Goal: Task Accomplishment & Management: Use online tool/utility

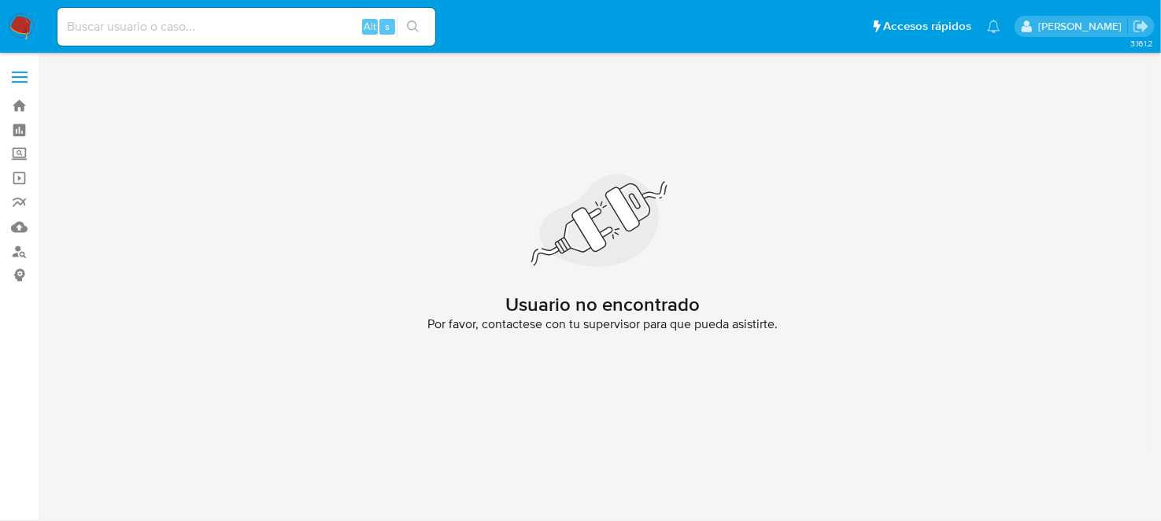
drag, startPoint x: 0, startPoint y: 0, endPoint x: 255, endPoint y: 19, distance: 255.7
click at [240, 29] on div "Alt s" at bounding box center [246, 27] width 378 height 38
click at [255, 19] on input at bounding box center [246, 27] width 378 height 20
click at [253, 26] on input at bounding box center [246, 27] width 378 height 20
paste input "2375291677"
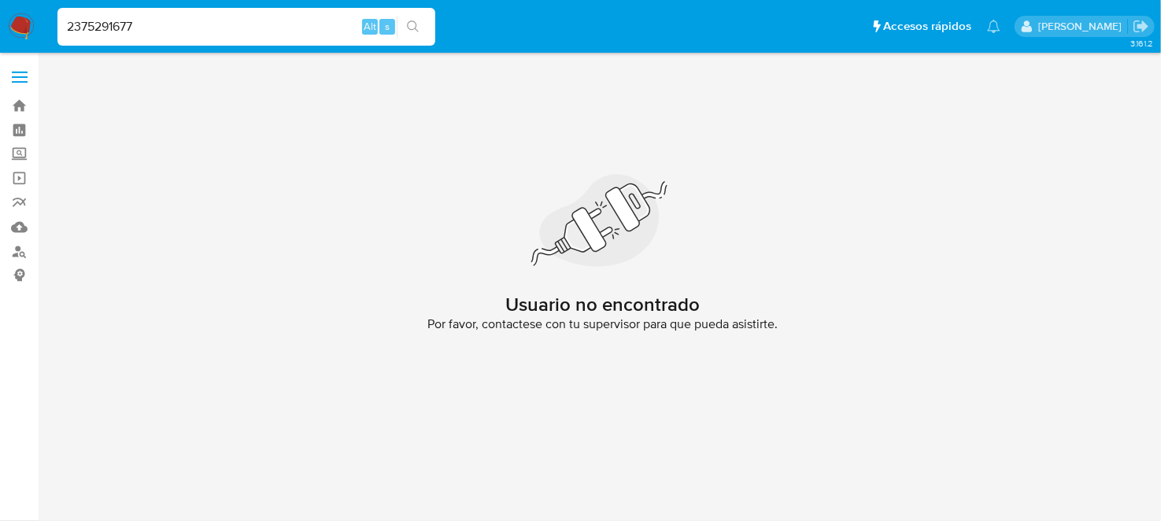
type input "2375291677"
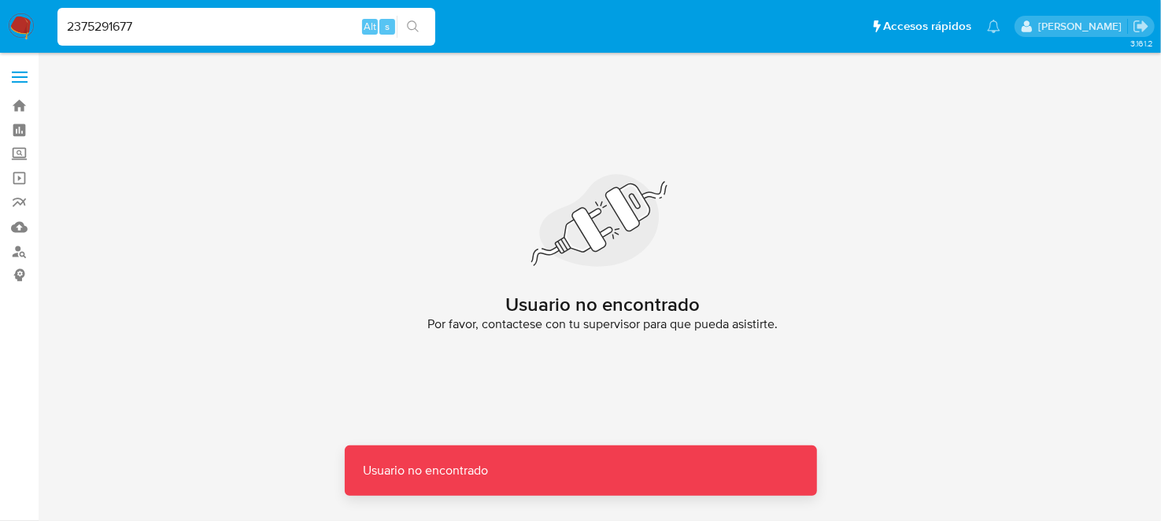
click at [43, 33] on nav "Pausado Ver notificaciones 2375291677 Alt s Accesos rápidos Presiona las siguie…" at bounding box center [580, 26] width 1161 height 53
click at [16, 31] on img at bounding box center [21, 26] width 27 height 27
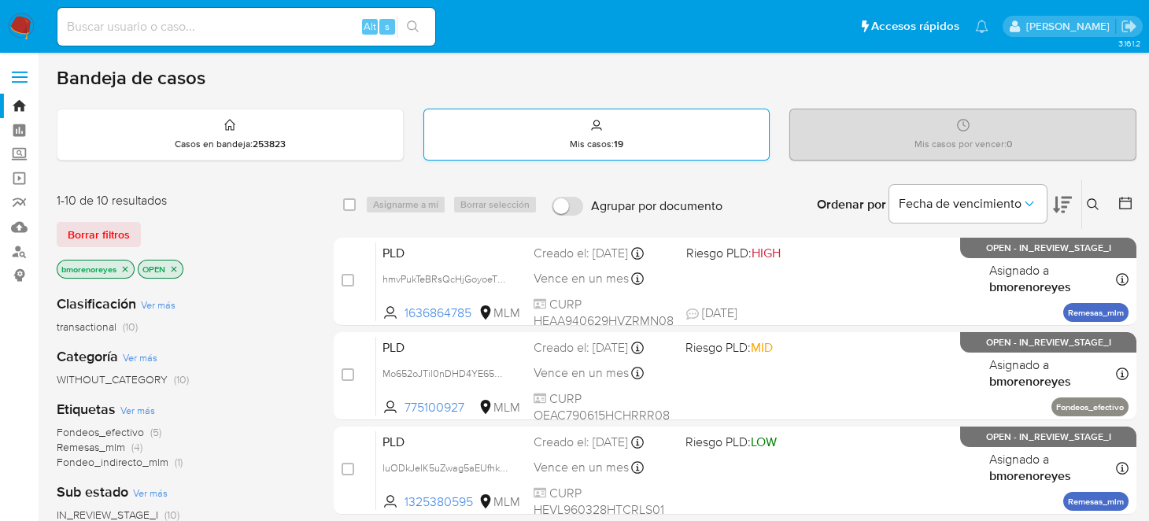
click at [608, 130] on div "Mis casos : 19" at bounding box center [596, 134] width 345 height 50
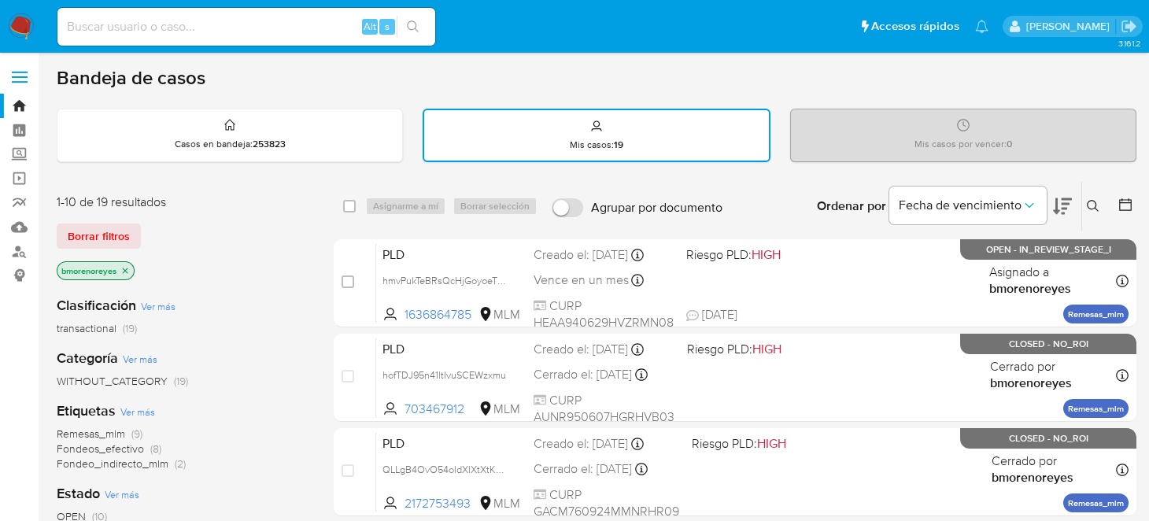
click at [1098, 204] on icon at bounding box center [1093, 206] width 13 height 13
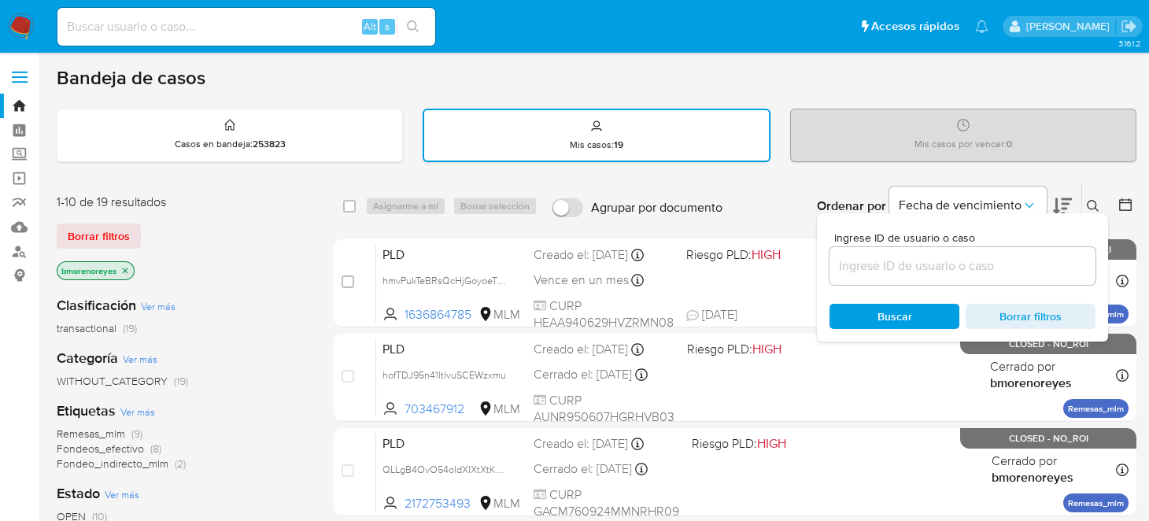
click at [862, 259] on input at bounding box center [963, 266] width 266 height 20
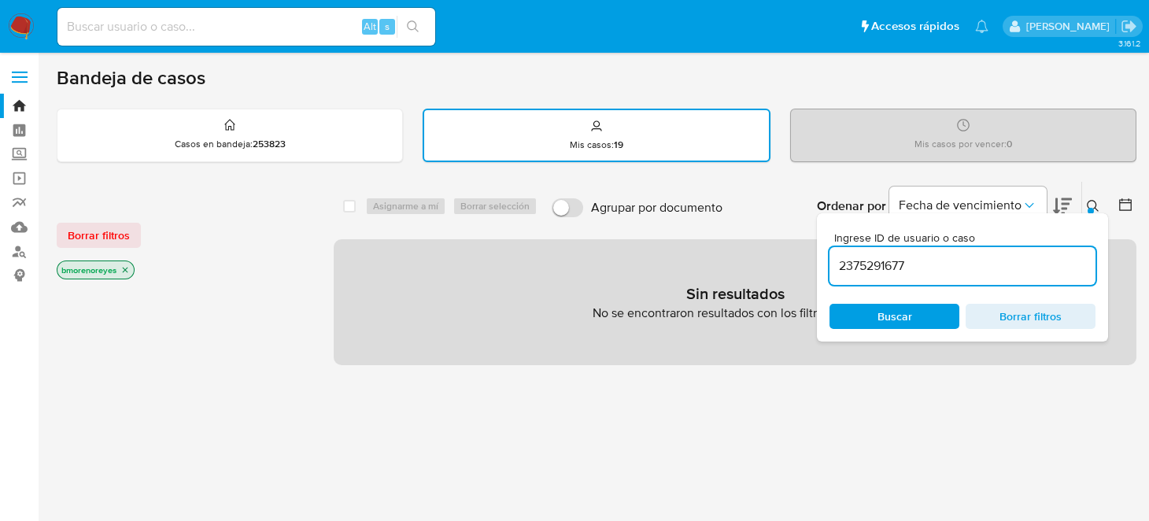
click at [910, 264] on input "2375291677" at bounding box center [963, 266] width 266 height 20
click at [880, 320] on span "Buscar" at bounding box center [895, 316] width 35 height 25
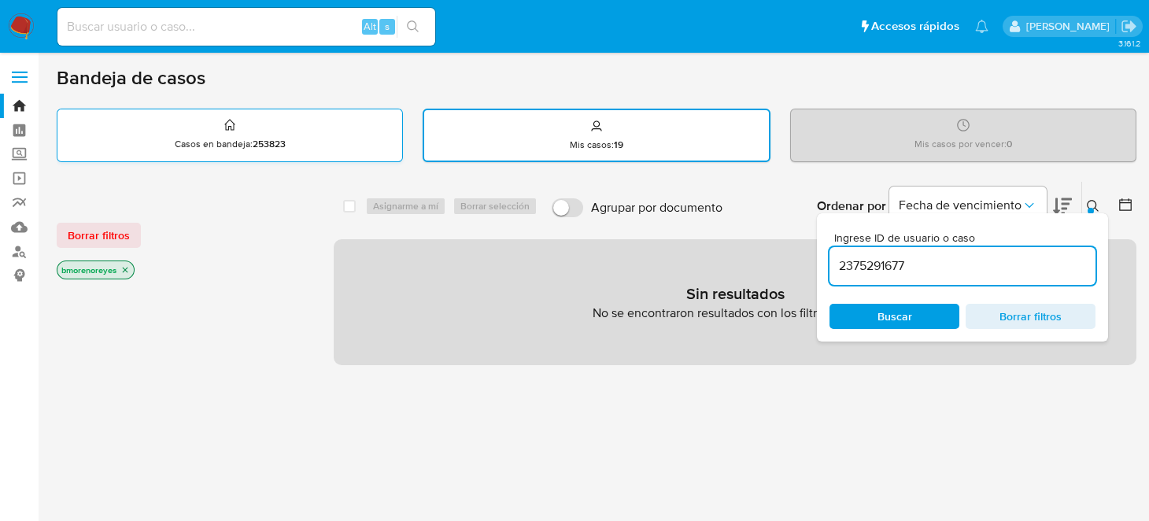
click at [261, 148] on strong "253823" at bounding box center [269, 144] width 33 height 14
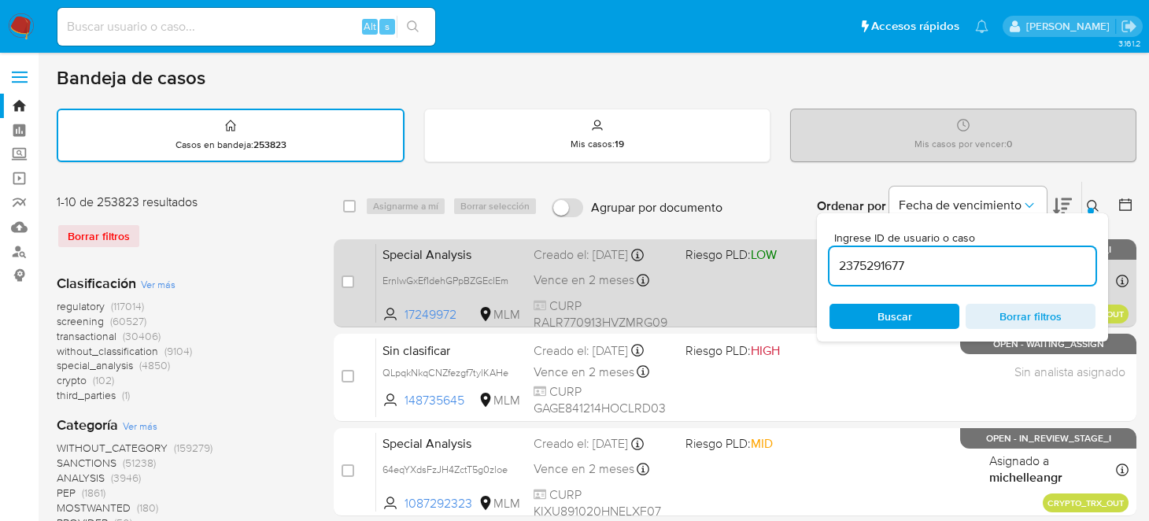
drag, startPoint x: 961, startPoint y: 264, endPoint x: 766, endPoint y: 275, distance: 195.5
paste input
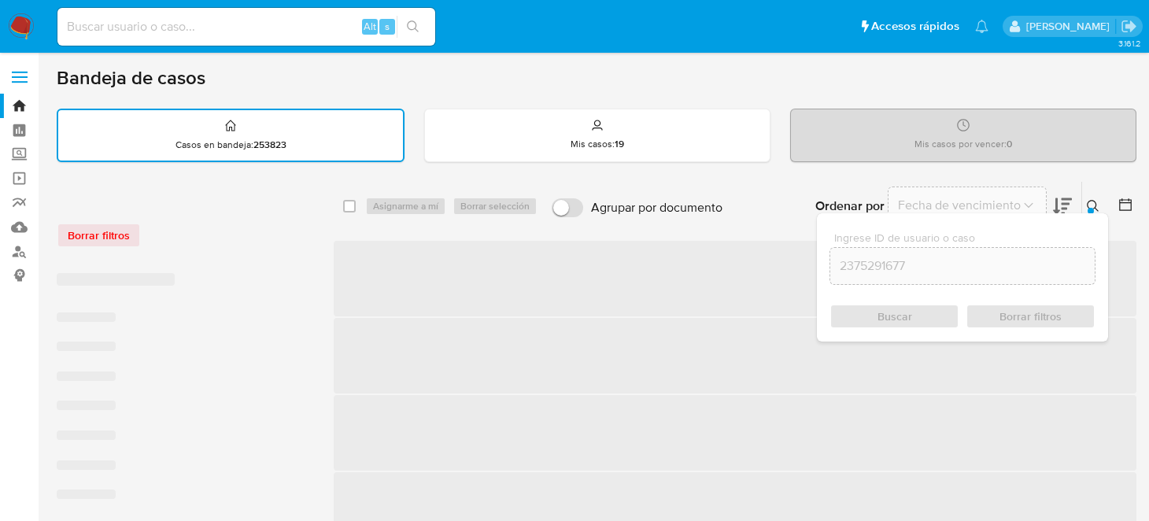
click at [874, 323] on div "Buscar Borrar filtros" at bounding box center [963, 316] width 266 height 25
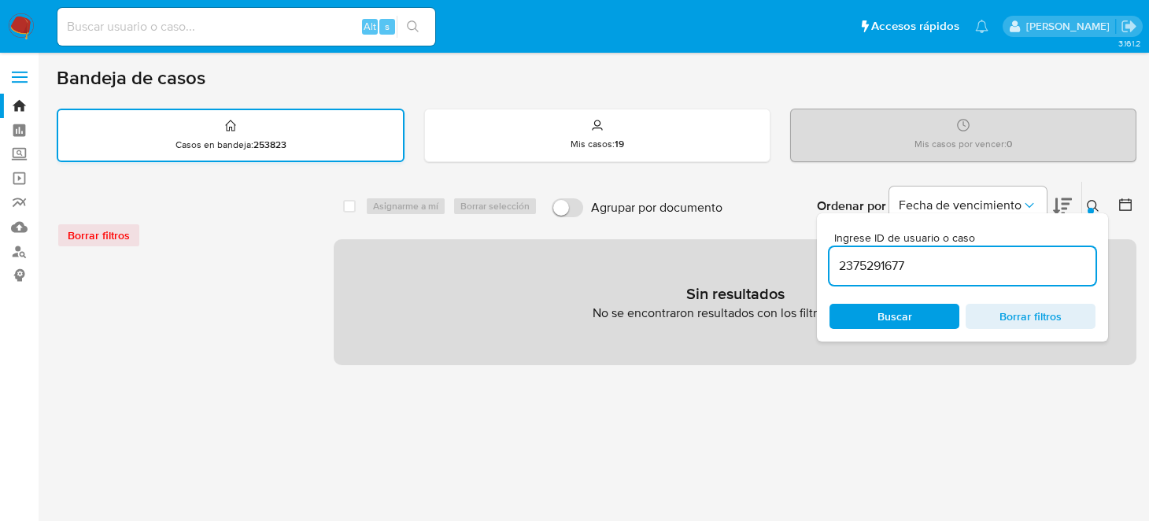
click at [258, 110] on div "Casos en bandeja : 253823" at bounding box center [230, 135] width 345 height 50
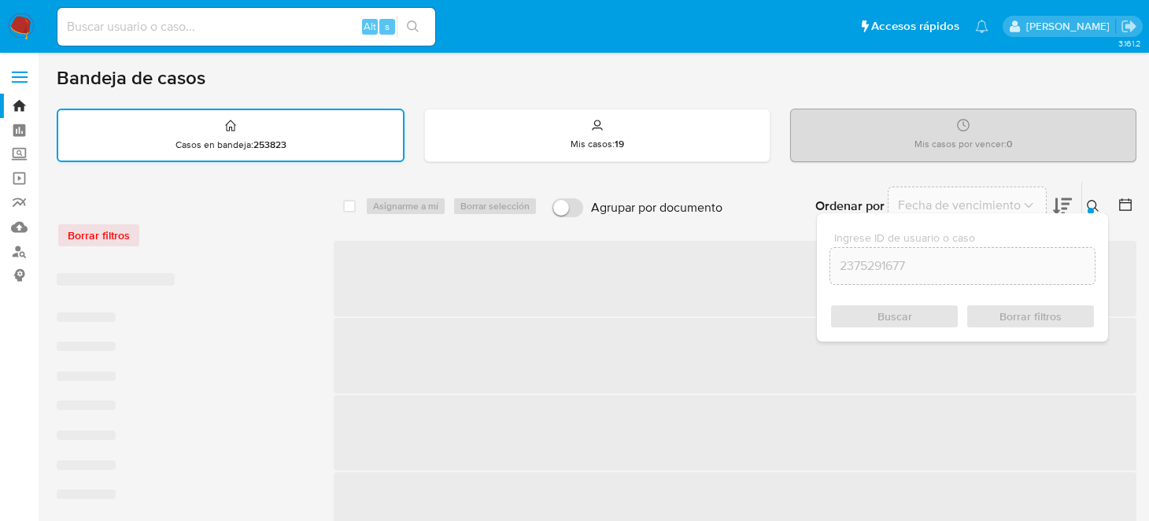
drag, startPoint x: 255, startPoint y: 139, endPoint x: 333, endPoint y: 138, distance: 77.9
click at [255, 138] on strong "253823" at bounding box center [269, 145] width 33 height 14
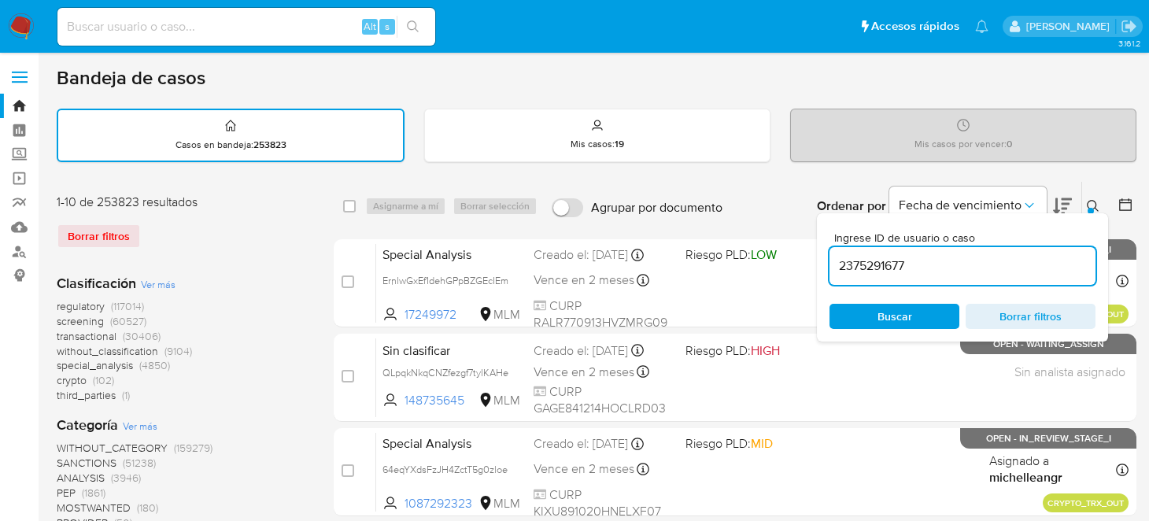
click at [959, 265] on input "2375291677" at bounding box center [963, 266] width 266 height 20
type input "2375291677"
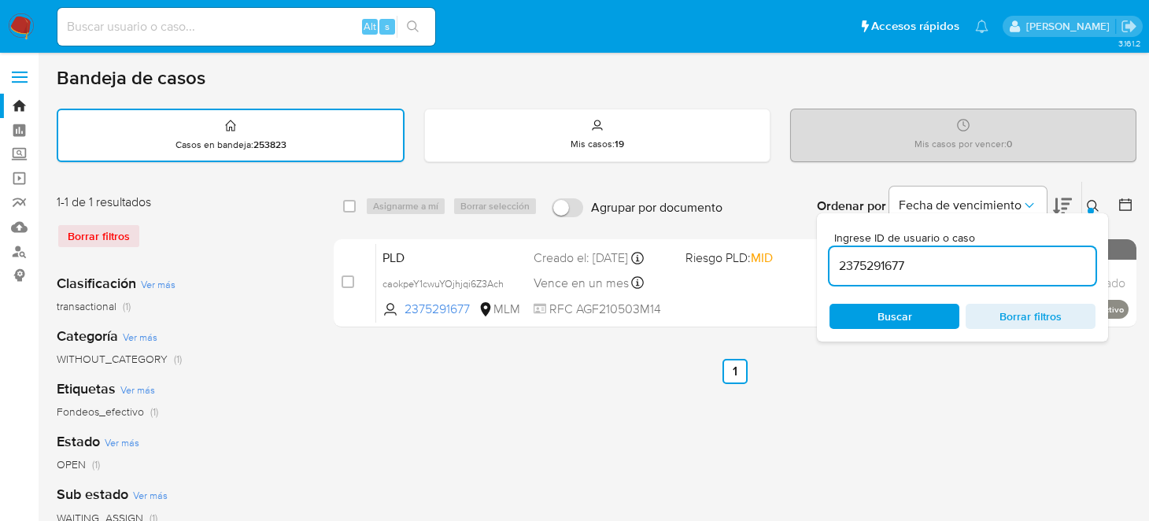
click at [423, 365] on ul "Anterior 1 Siguiente" at bounding box center [735, 371] width 803 height 25
click at [1092, 205] on icon at bounding box center [1093, 206] width 13 height 13
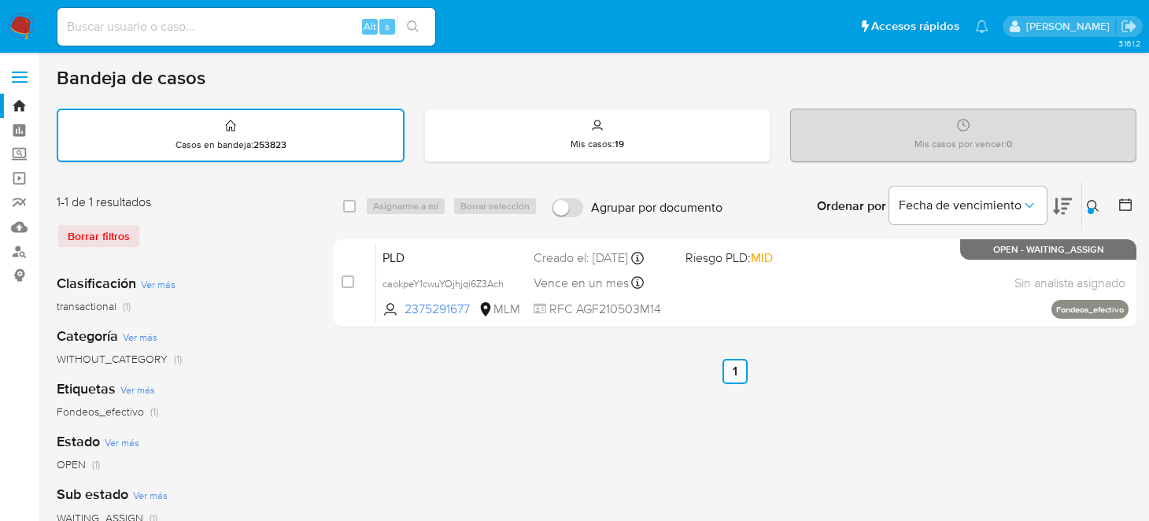
click at [614, 375] on ul "Anterior 1 Siguiente" at bounding box center [735, 371] width 803 height 25
click at [343, 204] on input "checkbox" at bounding box center [349, 206] width 13 height 13
checkbox input "true"
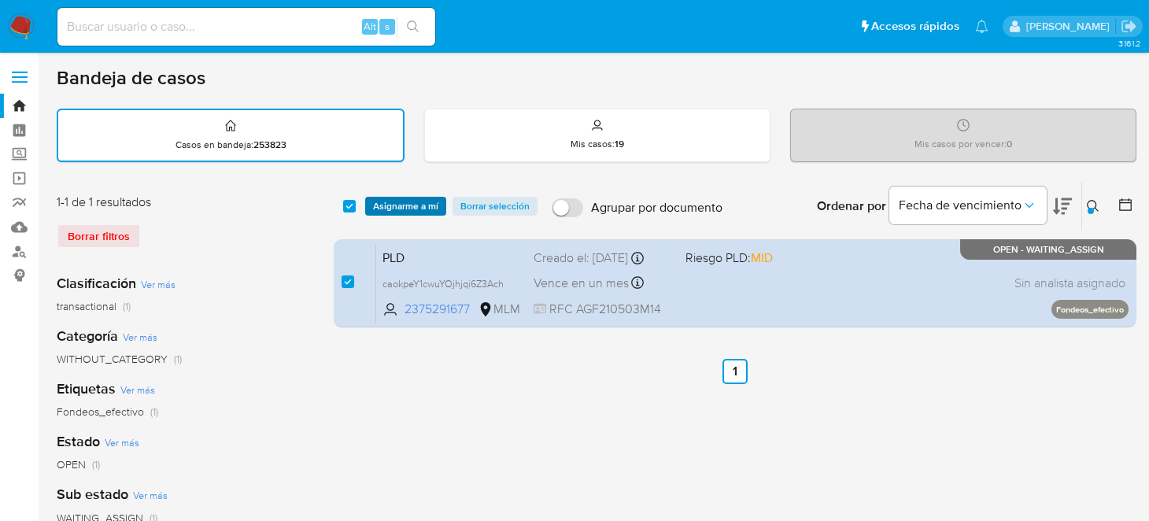
click at [380, 207] on span "Asignarme a mí" at bounding box center [405, 206] width 65 height 16
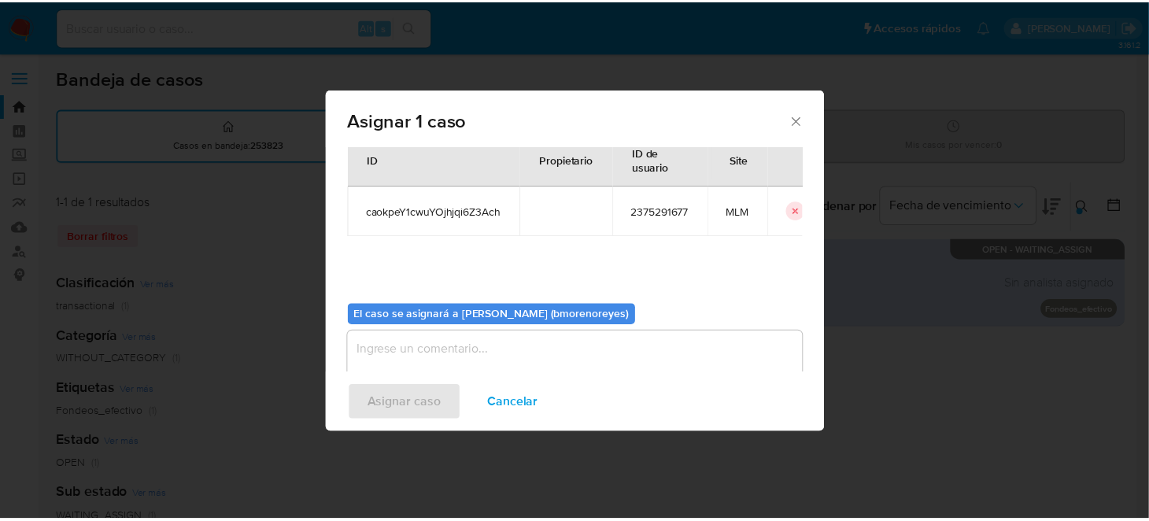
scroll to position [80, 0]
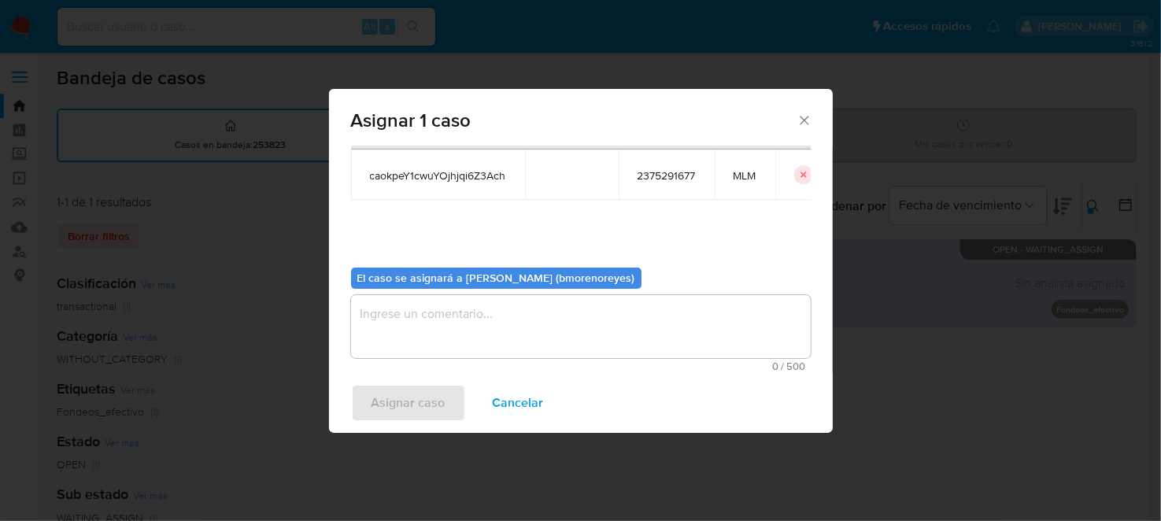
click at [452, 320] on textarea "assign-modal" at bounding box center [581, 326] width 460 height 63
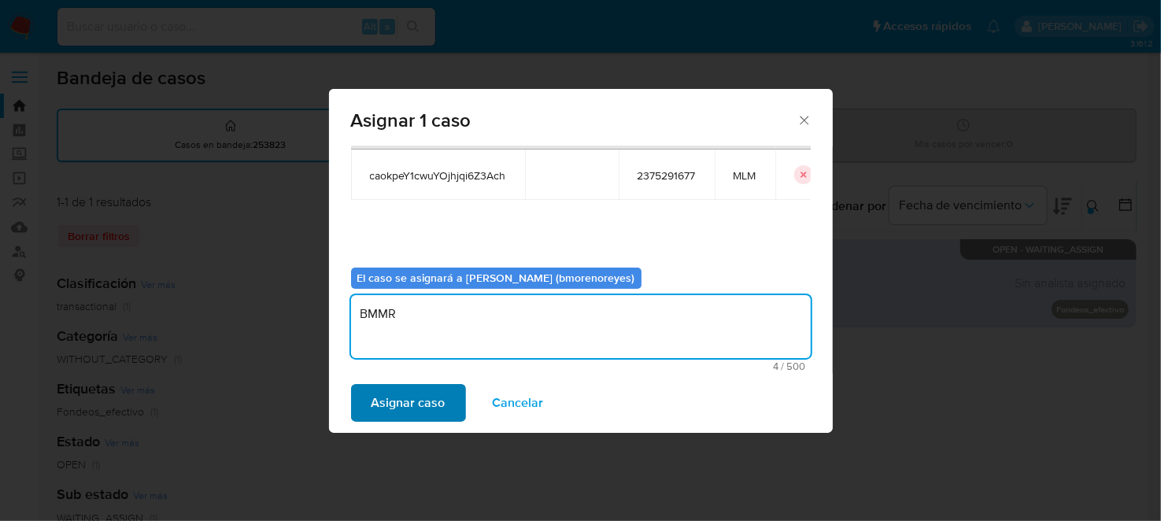
type textarea "BMMR"
click at [415, 395] on span "Asignar caso" at bounding box center [408, 403] width 74 height 35
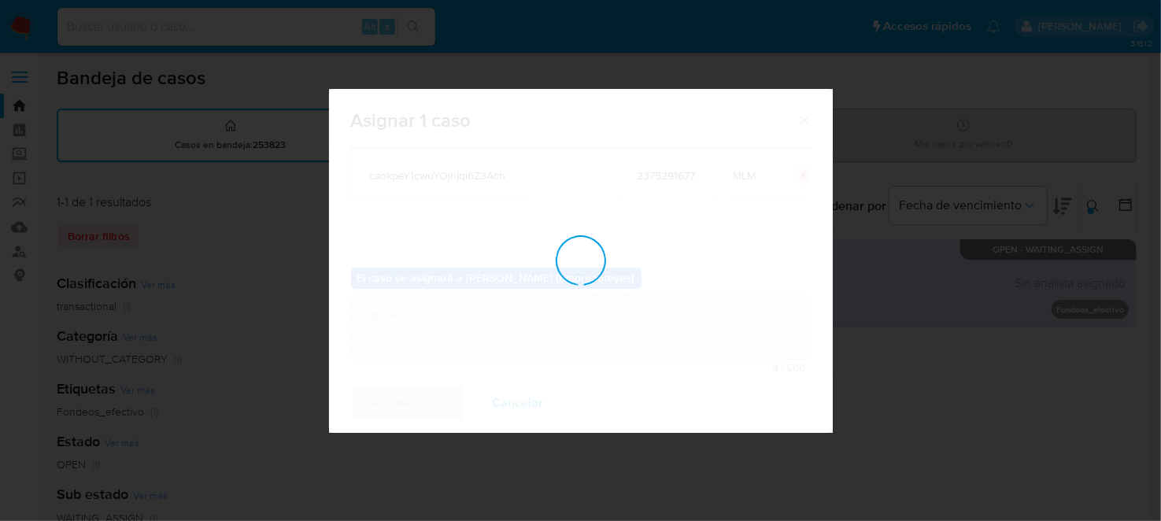
checkbox input "false"
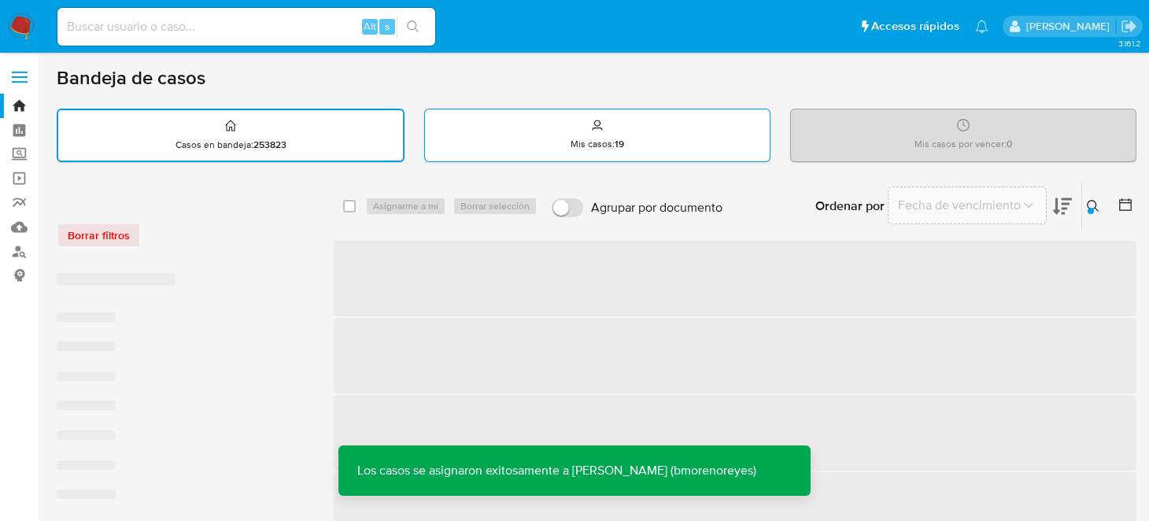
click at [552, 154] on div "Mis casos : 19" at bounding box center [597, 134] width 345 height 50
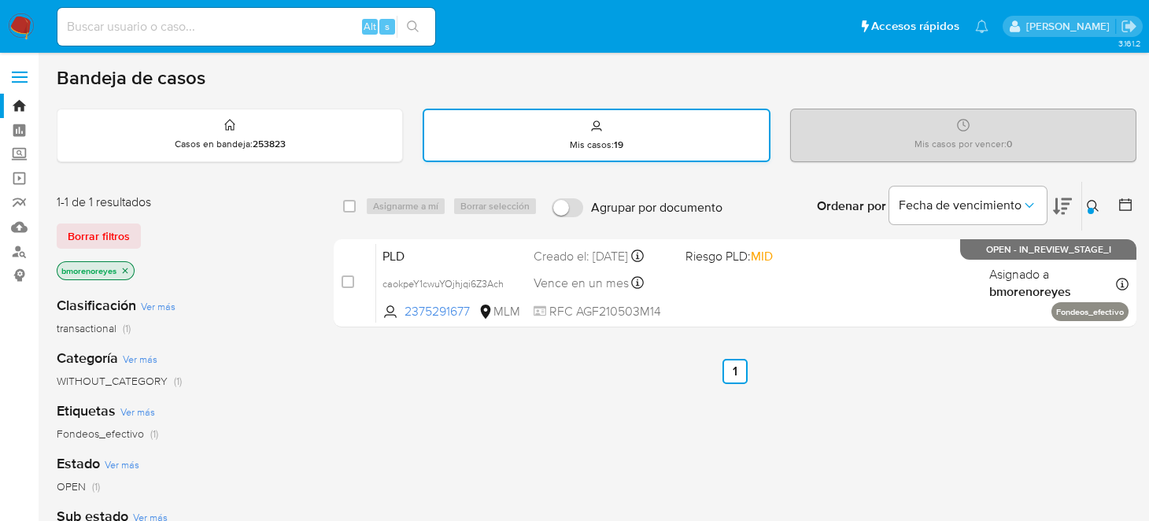
click at [593, 120] on icon at bounding box center [596, 126] width 13 height 13
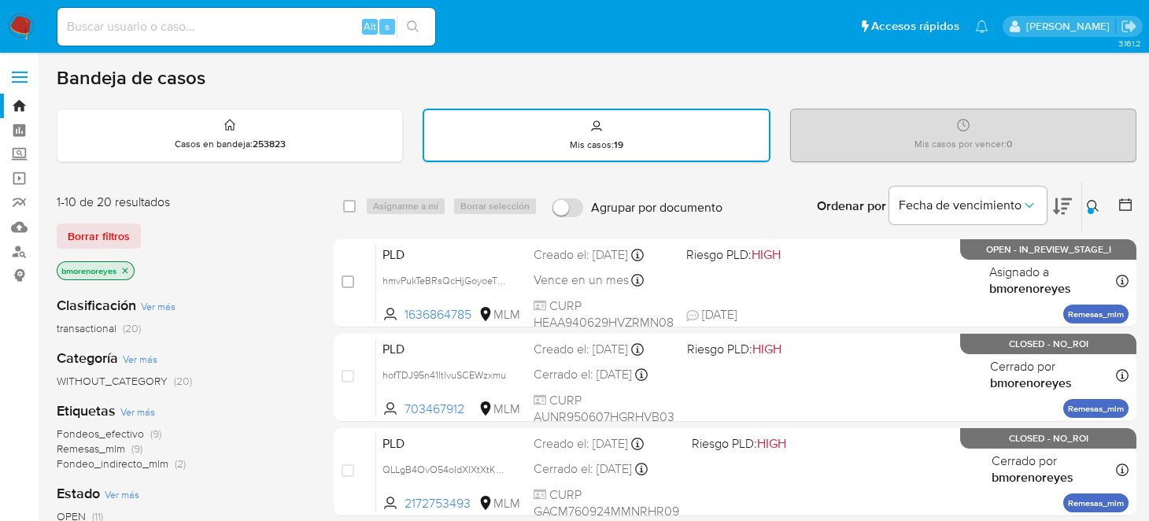
click at [1084, 203] on button at bounding box center [1095, 206] width 26 height 19
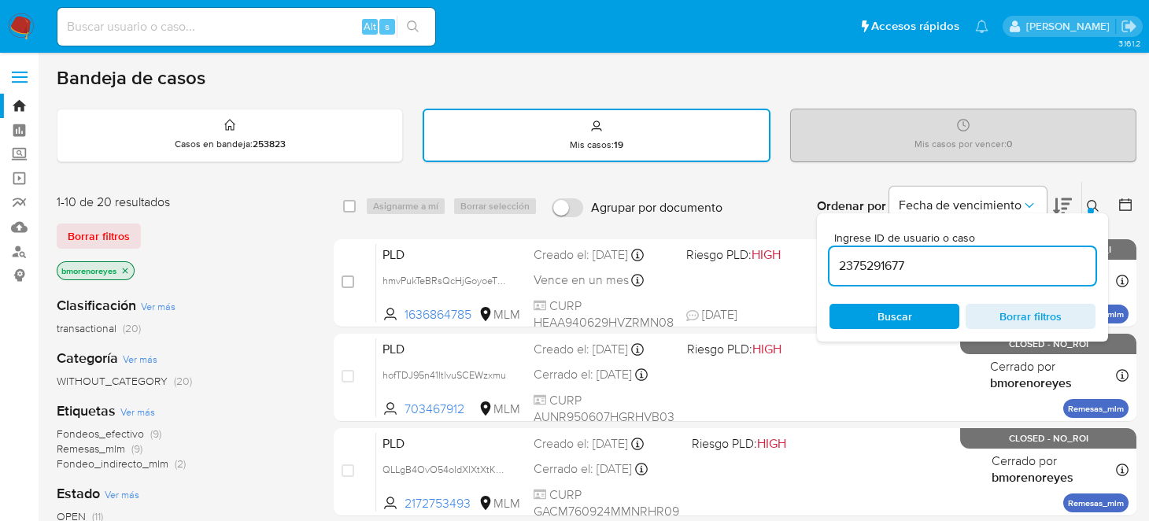
click at [915, 258] on input "2375291677" at bounding box center [963, 266] width 266 height 20
click at [889, 324] on span "Buscar" at bounding box center [895, 316] width 35 height 25
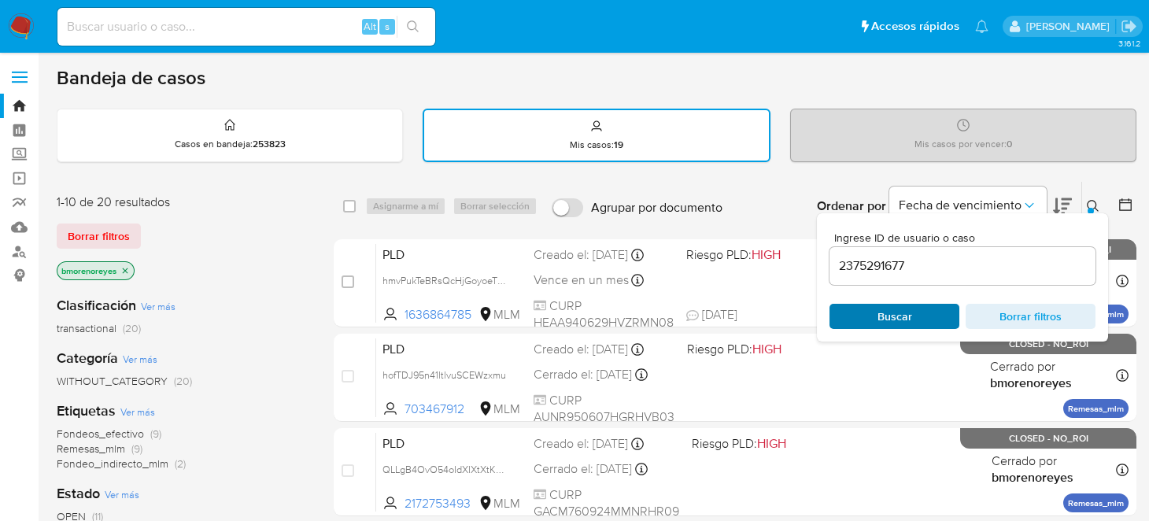
click at [882, 316] on span "Buscar" at bounding box center [895, 316] width 35 height 25
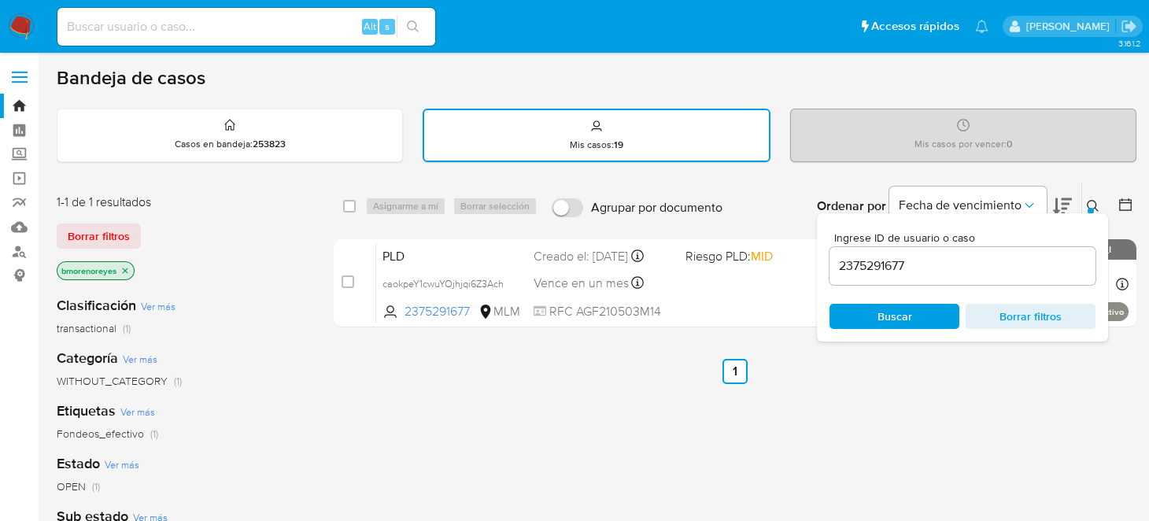
click at [1091, 201] on icon at bounding box center [1093, 206] width 13 height 13
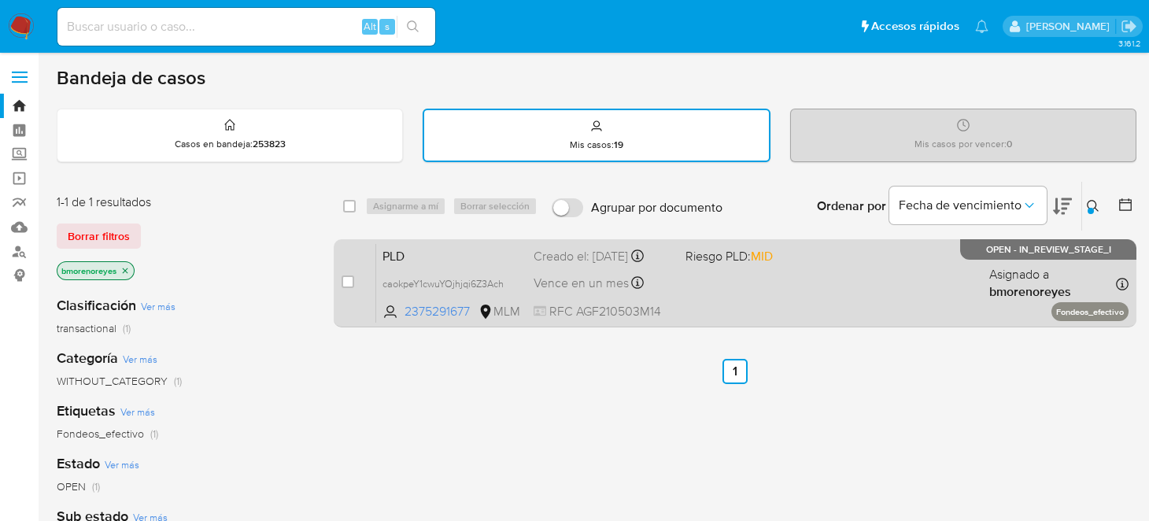
click at [443, 249] on span "PLD" at bounding box center [451, 255] width 139 height 20
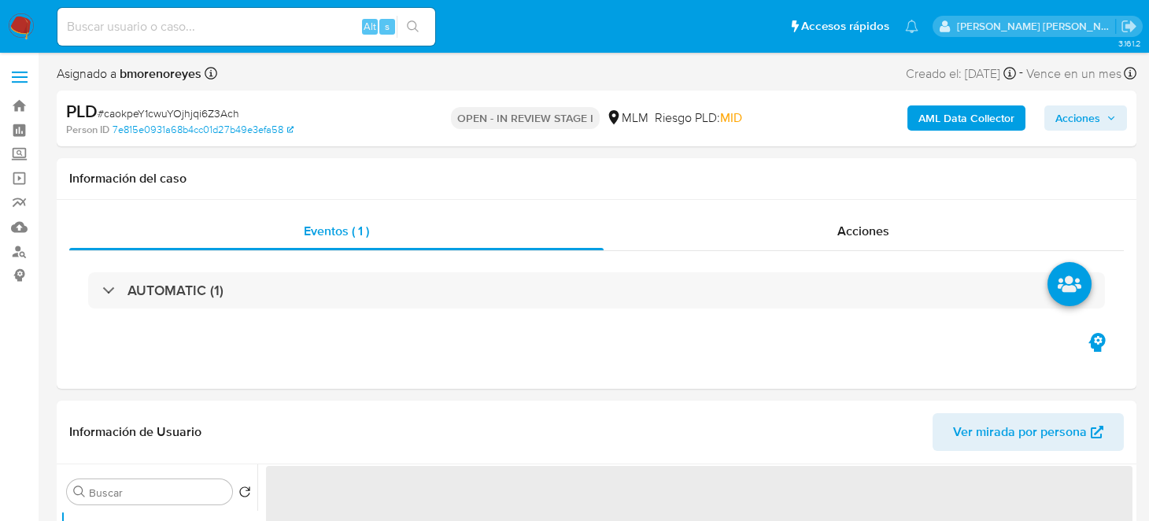
select select "10"
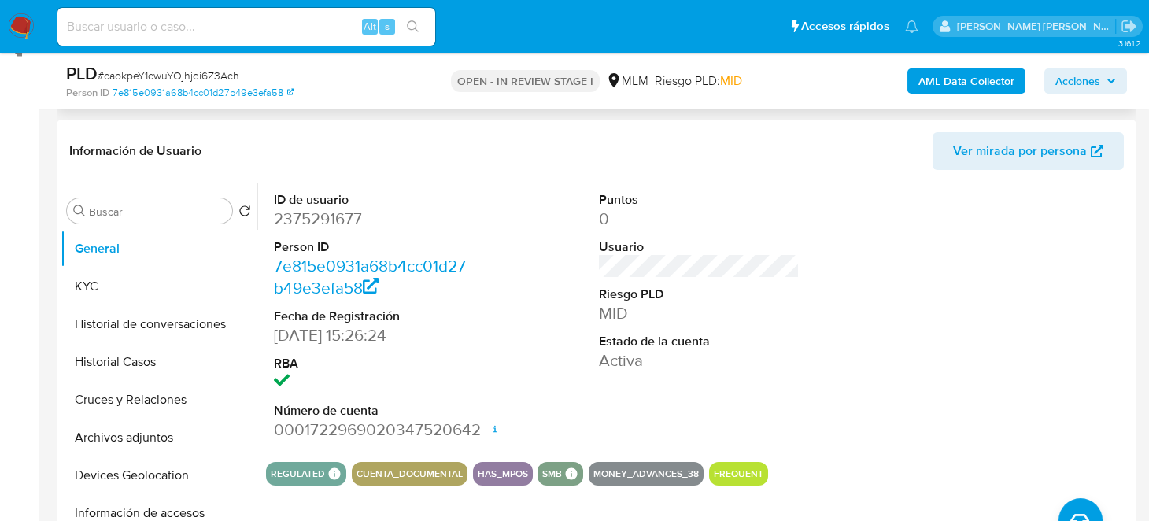
scroll to position [78, 0]
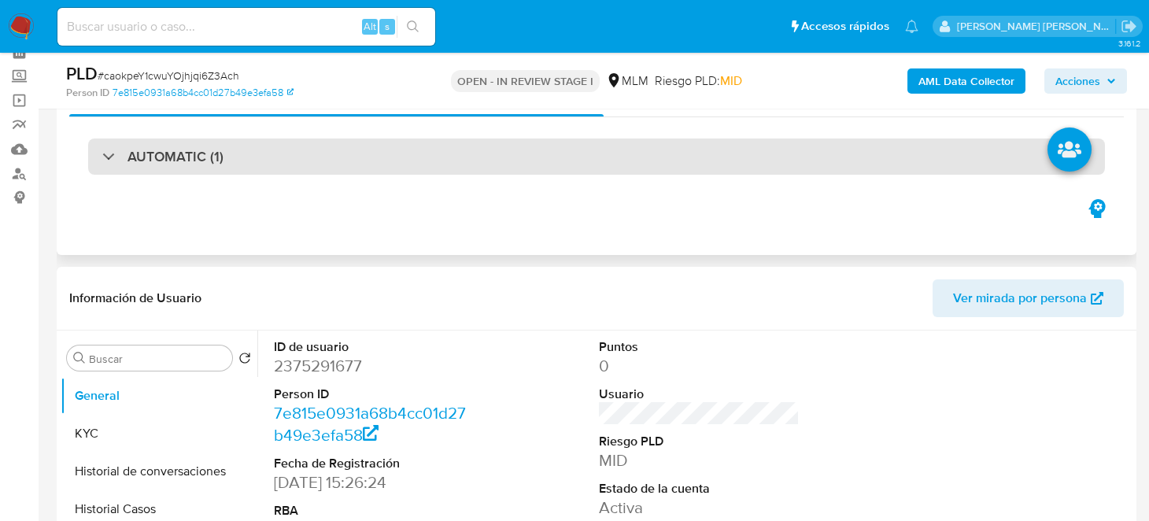
click at [194, 158] on h3 "AUTOMATIC (1)" at bounding box center [175, 156] width 96 height 17
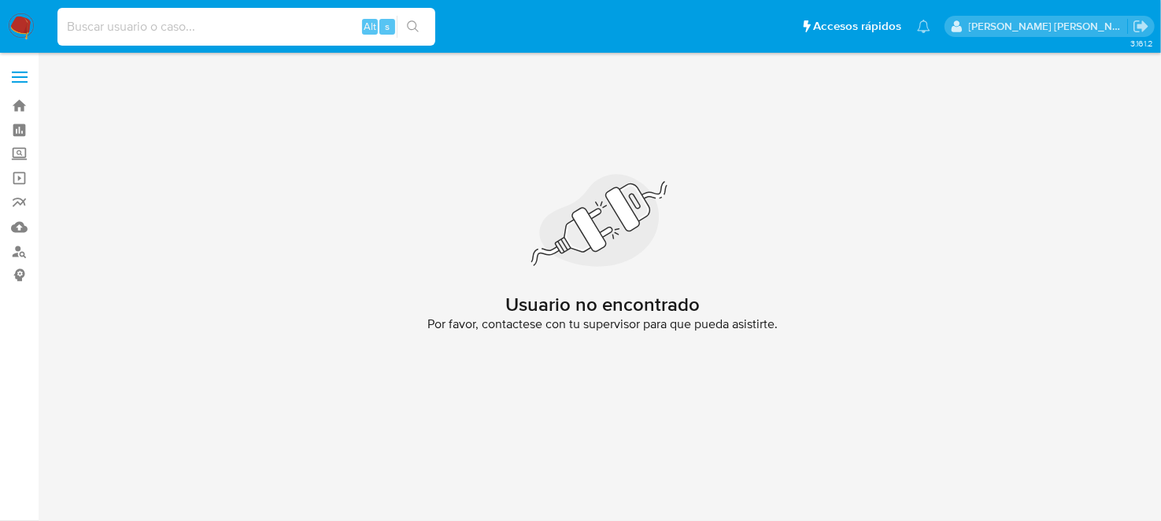
click at [97, 29] on input at bounding box center [246, 27] width 378 height 20
paste input "2332715712"
type input "2332715712"
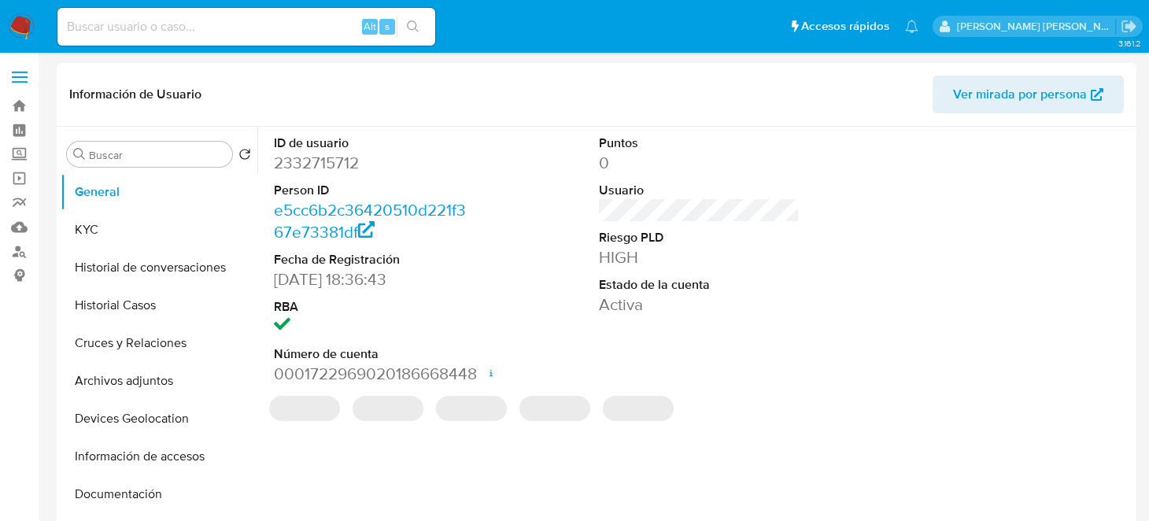
select select "10"
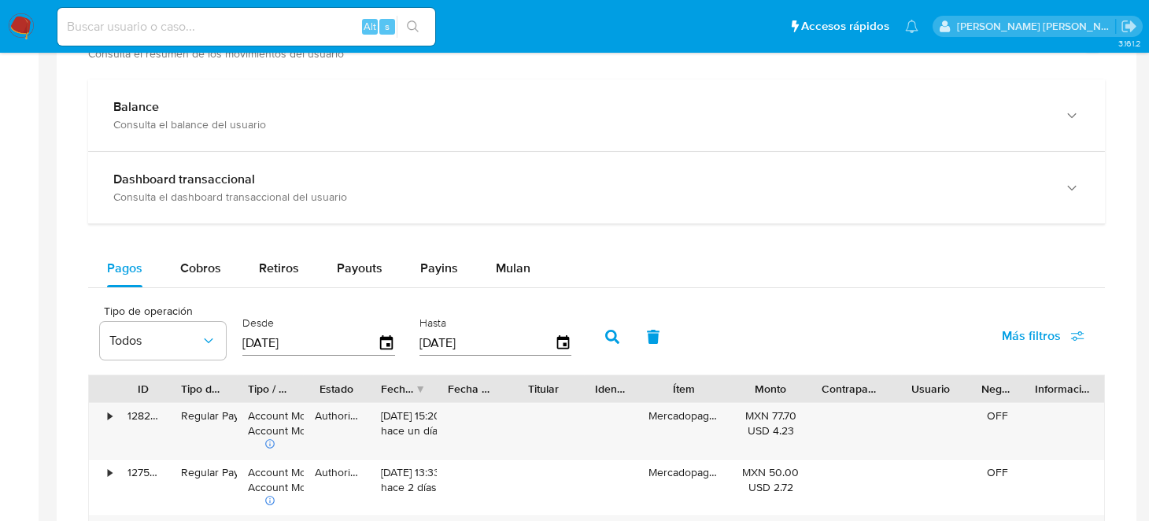
scroll to position [708, 0]
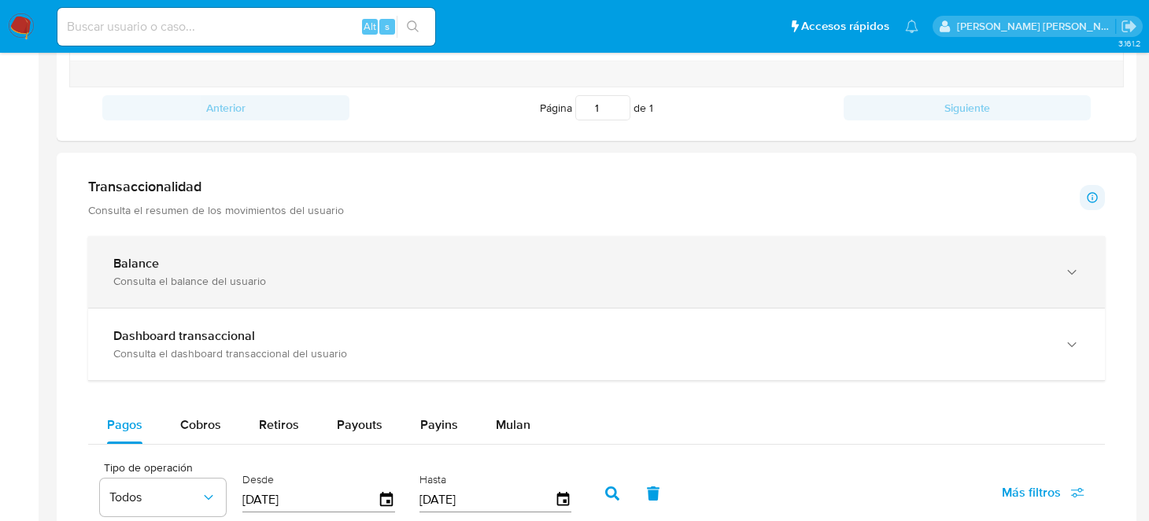
click at [242, 256] on div "Balance" at bounding box center [580, 264] width 935 height 16
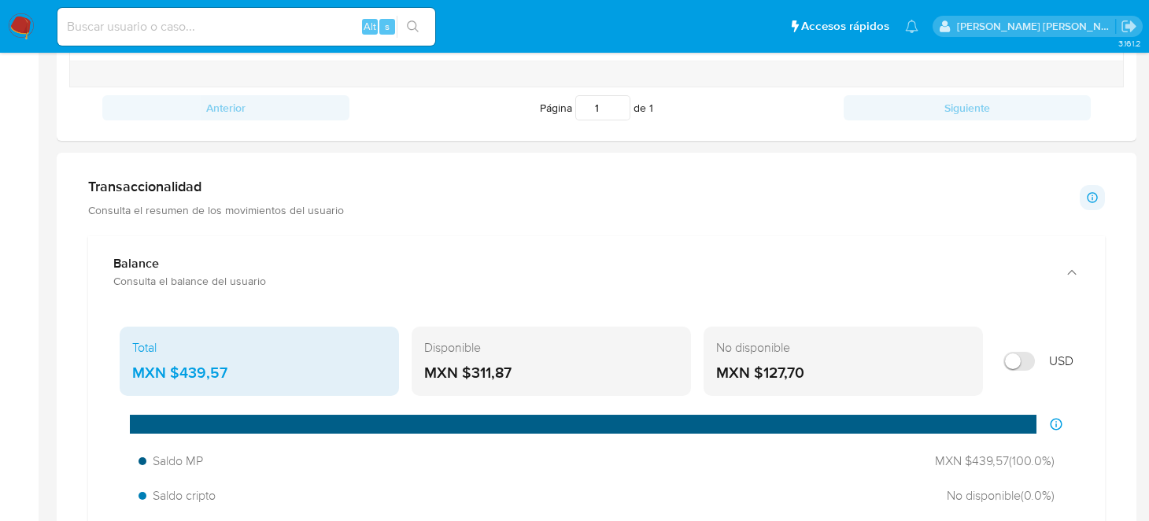
drag, startPoint x: 534, startPoint y: 369, endPoint x: 490, endPoint y: 371, distance: 44.9
click at [490, 371] on div "MXN $311,87" at bounding box center [551, 373] width 254 height 20
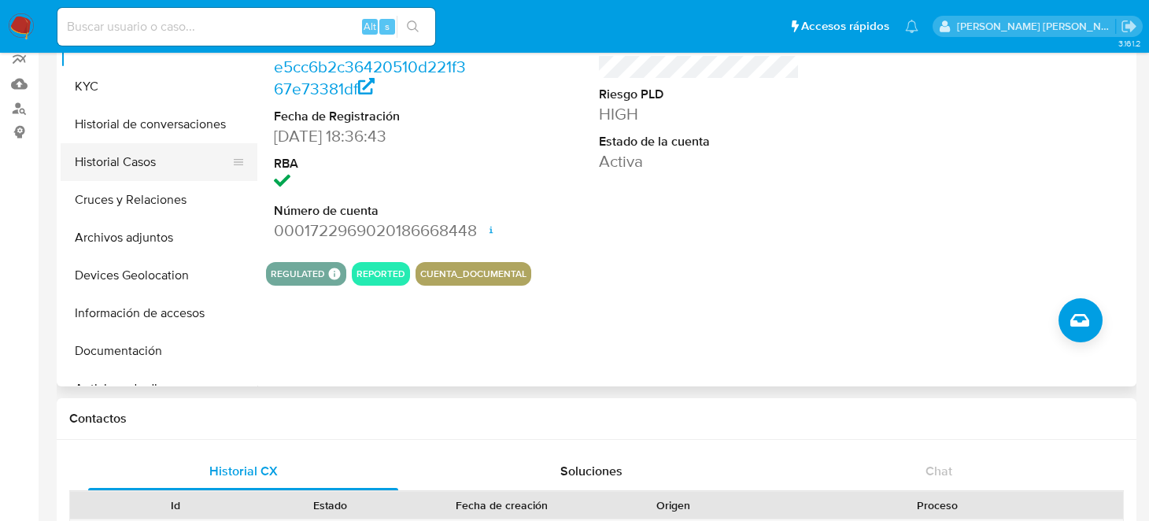
scroll to position [78, 0]
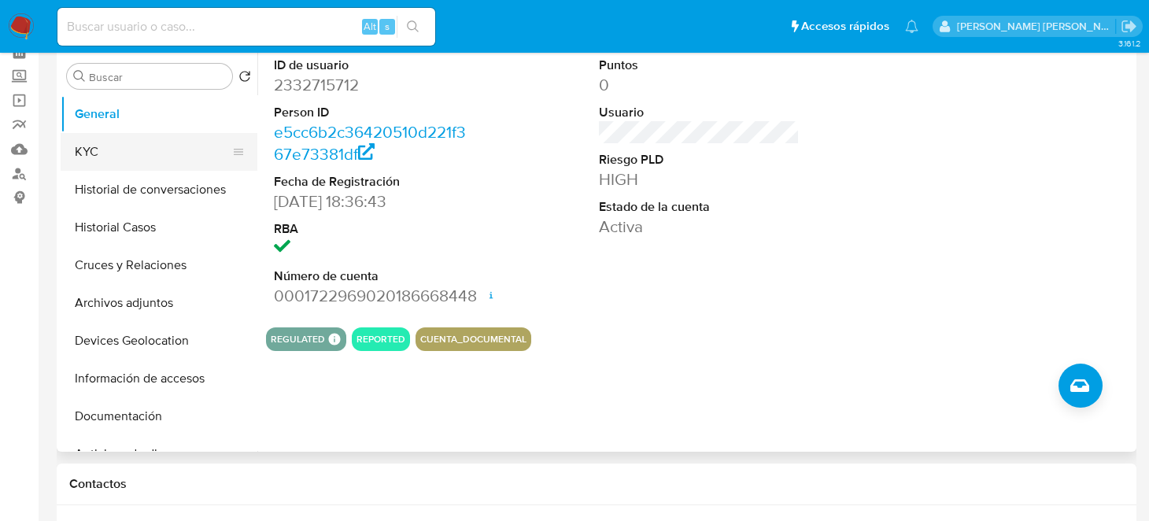
click at [116, 146] on button "KYC" at bounding box center [153, 152] width 184 height 38
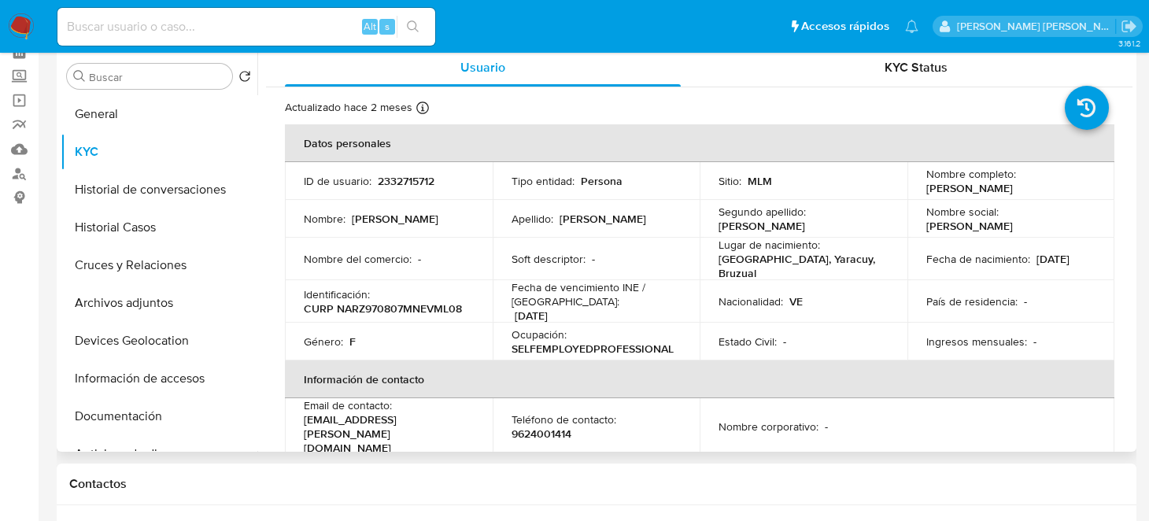
click at [414, 186] on p "2332715712" at bounding box center [406, 181] width 57 height 14
copy p "2332715712"
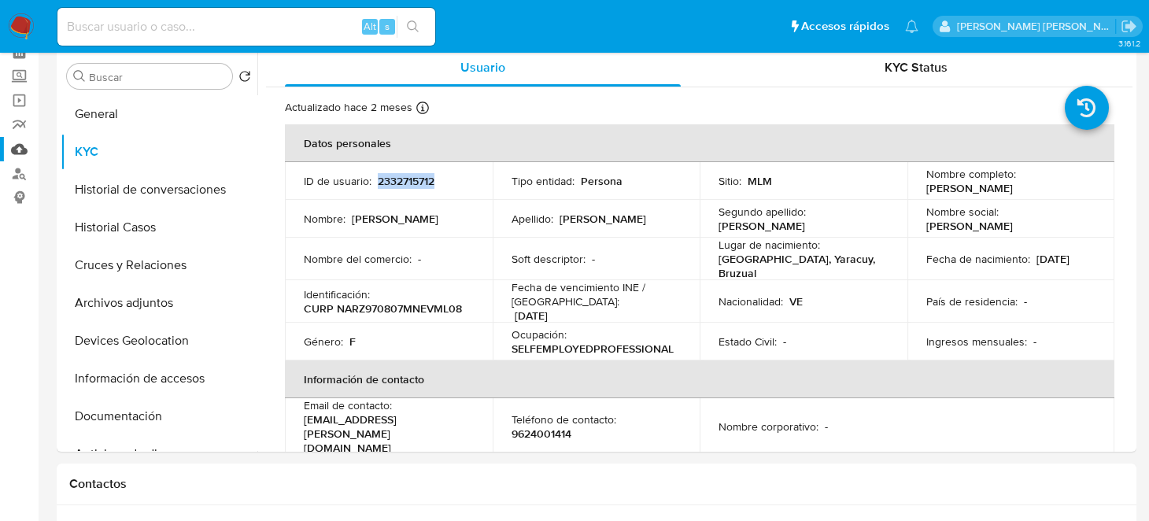
click at [18, 152] on link "Mulan" at bounding box center [93, 149] width 187 height 24
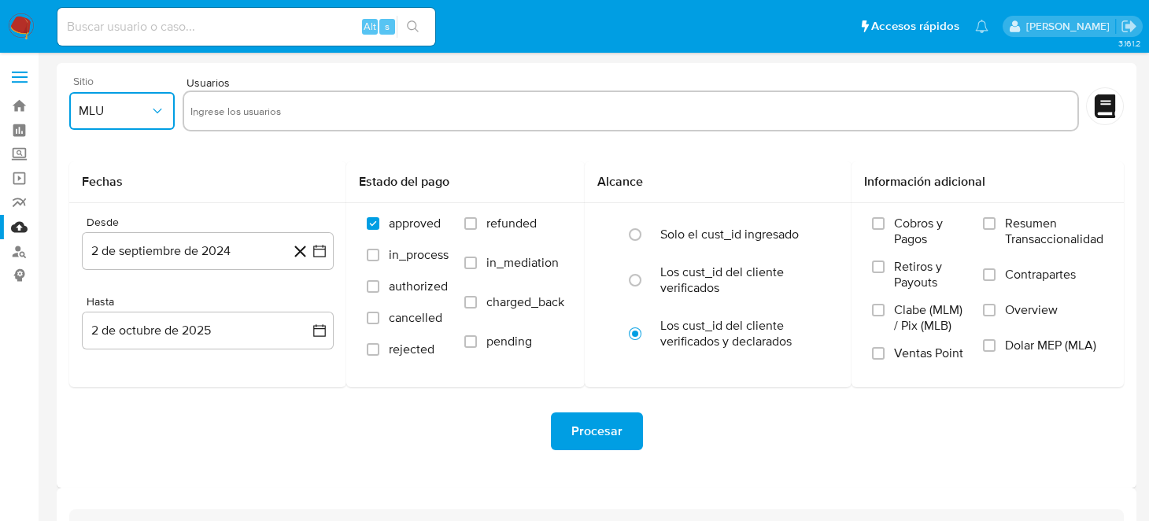
click at [164, 106] on icon "button" at bounding box center [158, 111] width 16 height 16
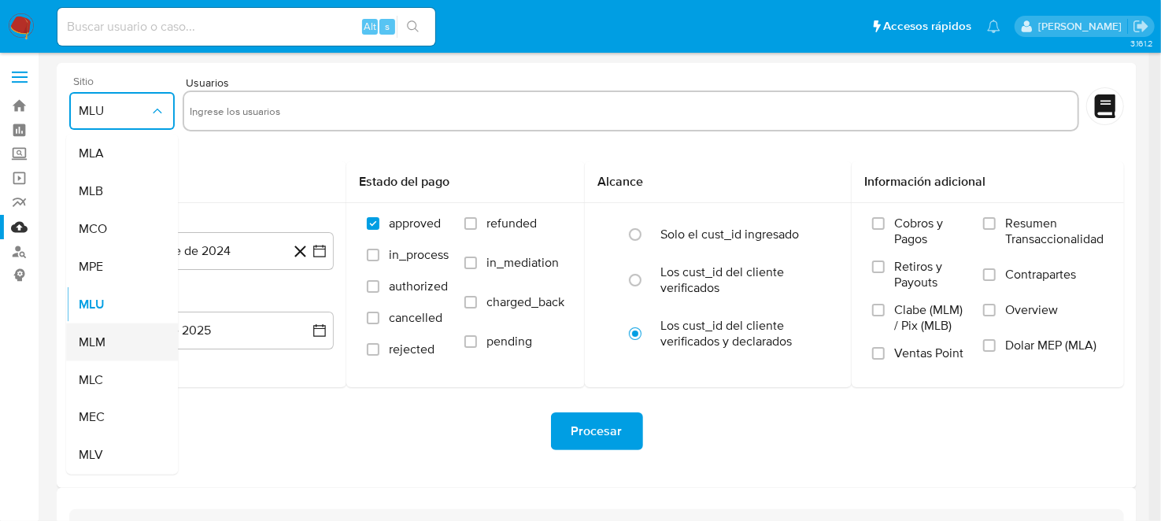
click at [109, 339] on div "MLM" at bounding box center [117, 342] width 77 height 38
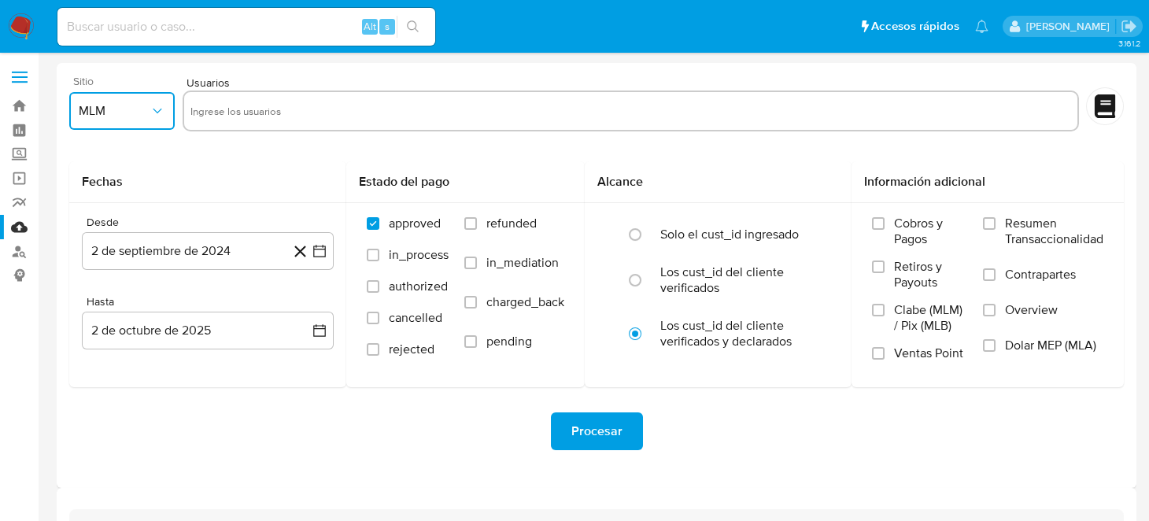
click at [275, 102] on input "text" at bounding box center [630, 110] width 881 height 25
type input "2332715712"
click at [315, 249] on icon "button" at bounding box center [320, 251] width 16 height 16
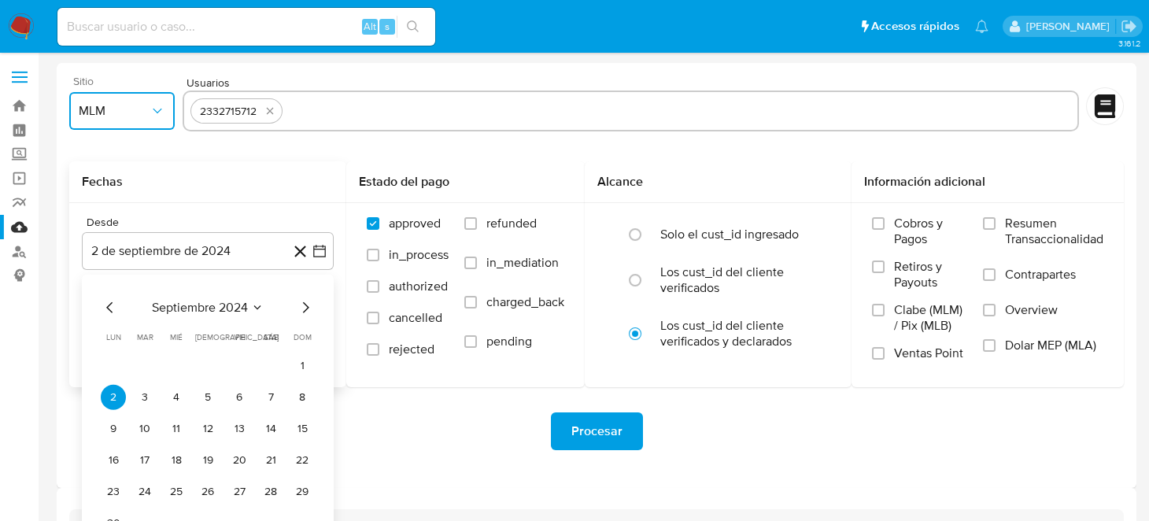
click at [309, 309] on icon "Mes siguiente" at bounding box center [305, 307] width 19 height 19
click at [312, 308] on icon "Mes siguiente" at bounding box center [305, 307] width 19 height 19
click at [315, 305] on div "[DATE] [DATE] lun [DATE] [PERSON_NAME][DATE] mié [DATE] jue [DATE] vie [DATE] s…" at bounding box center [208, 399] width 252 height 249
click at [315, 305] on div "noviembre 2024 noviembre 2024 lun lunes mar martes mié miércoles jue jueves vie…" at bounding box center [208, 399] width 252 height 249
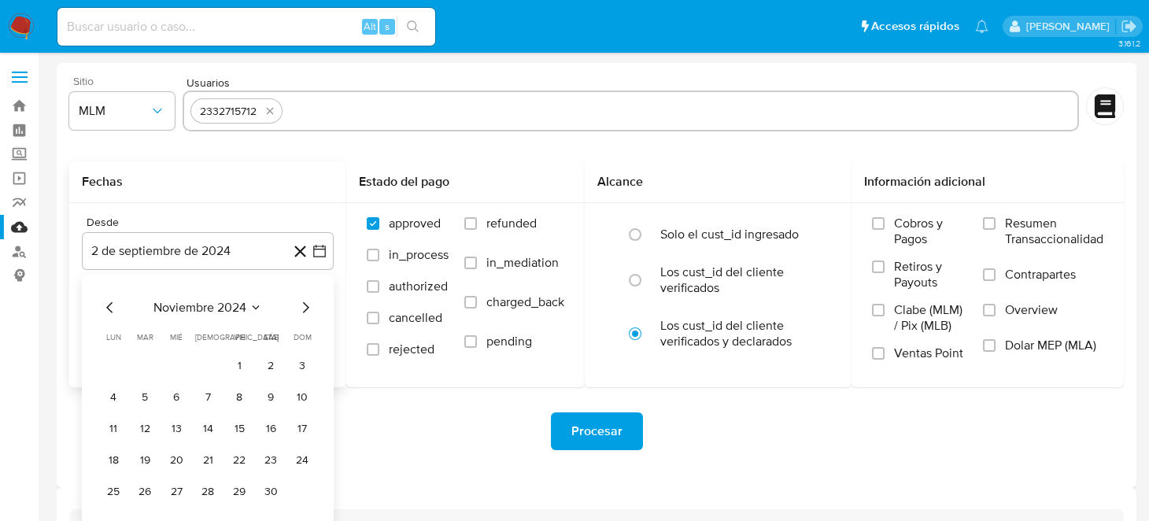
click at [315, 305] on div "noviembre 2024 noviembre 2024 lun lunes mar martes mié miércoles jue jueves vie…" at bounding box center [208, 399] width 252 height 249
click at [310, 305] on icon "Mes siguiente" at bounding box center [305, 307] width 19 height 19
click at [304, 309] on icon "Mes siguiente" at bounding box center [305, 307] width 19 height 19
click at [297, 301] on icon "Mes siguiente" at bounding box center [305, 307] width 19 height 19
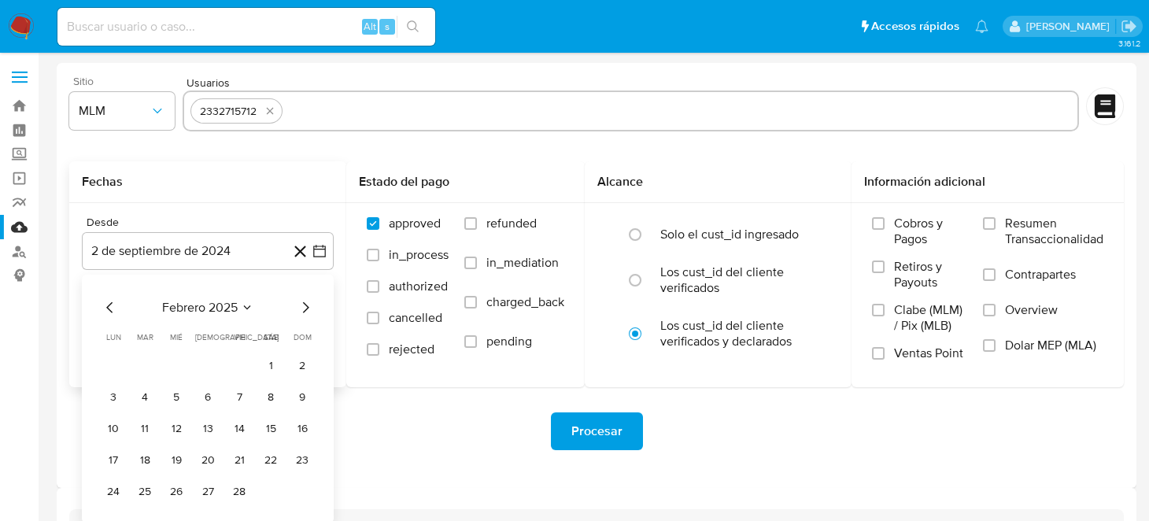
click at [298, 301] on icon "Mes siguiente" at bounding box center [305, 307] width 19 height 19
click at [301, 307] on icon "Mes siguiente" at bounding box center [305, 307] width 19 height 19
click at [211, 370] on button "1" at bounding box center [207, 365] width 25 height 25
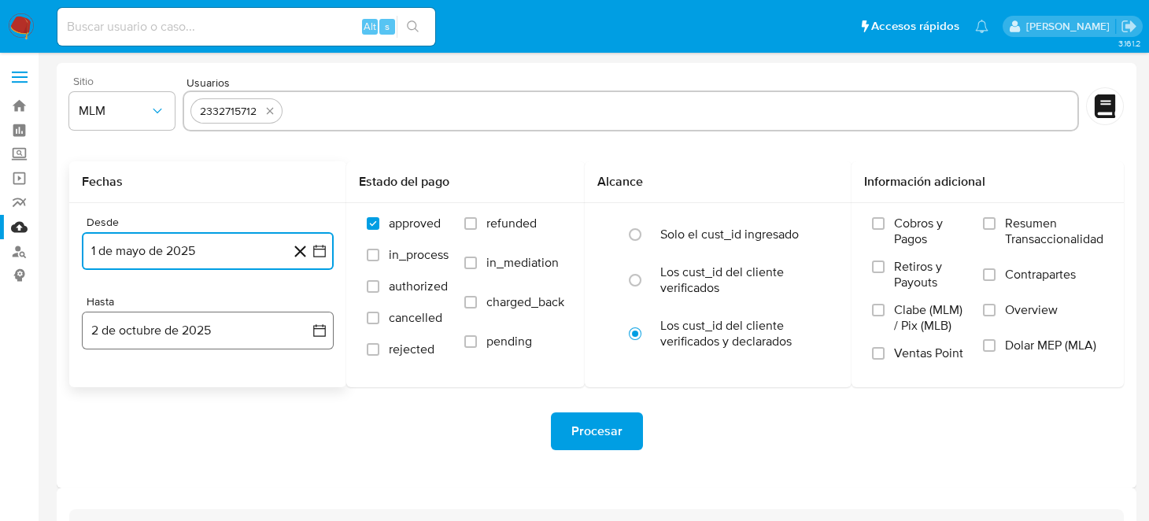
click at [315, 332] on icon "button" at bounding box center [320, 331] width 16 height 16
click at [116, 383] on icon "Mes anterior" at bounding box center [110, 387] width 19 height 19
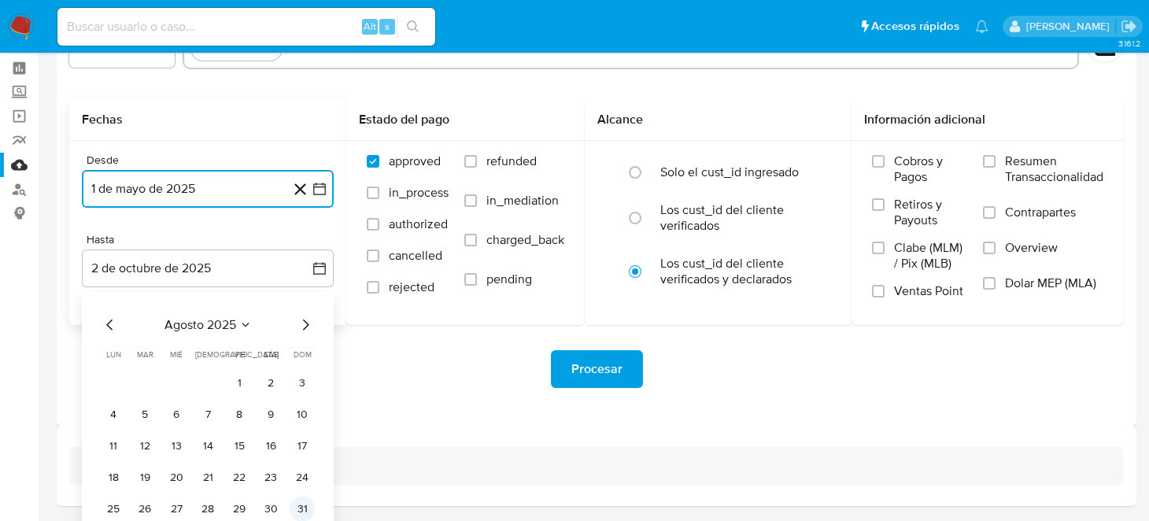
scroll to position [113, 0]
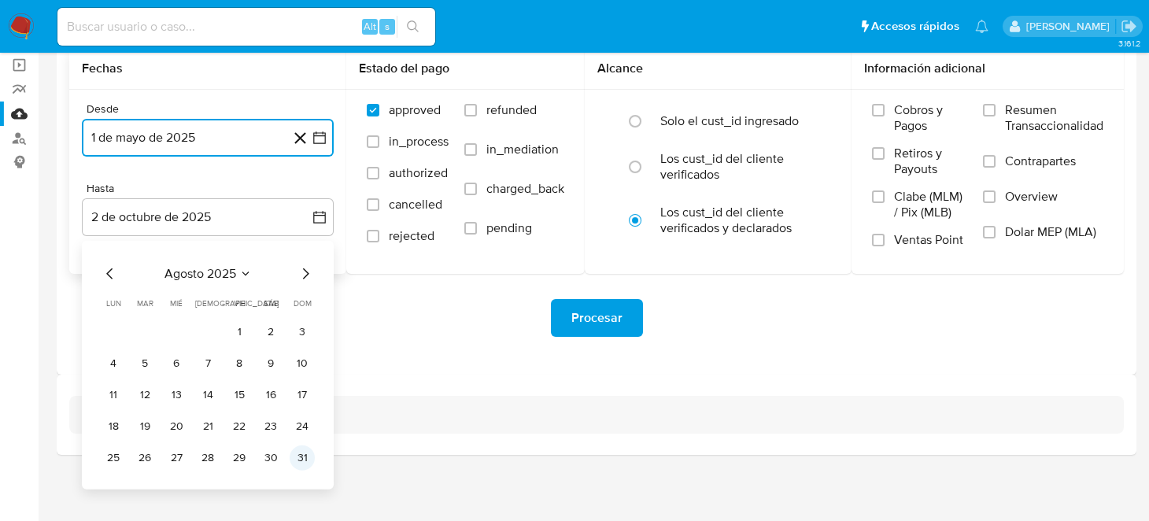
click at [301, 461] on button "31" at bounding box center [302, 457] width 25 height 25
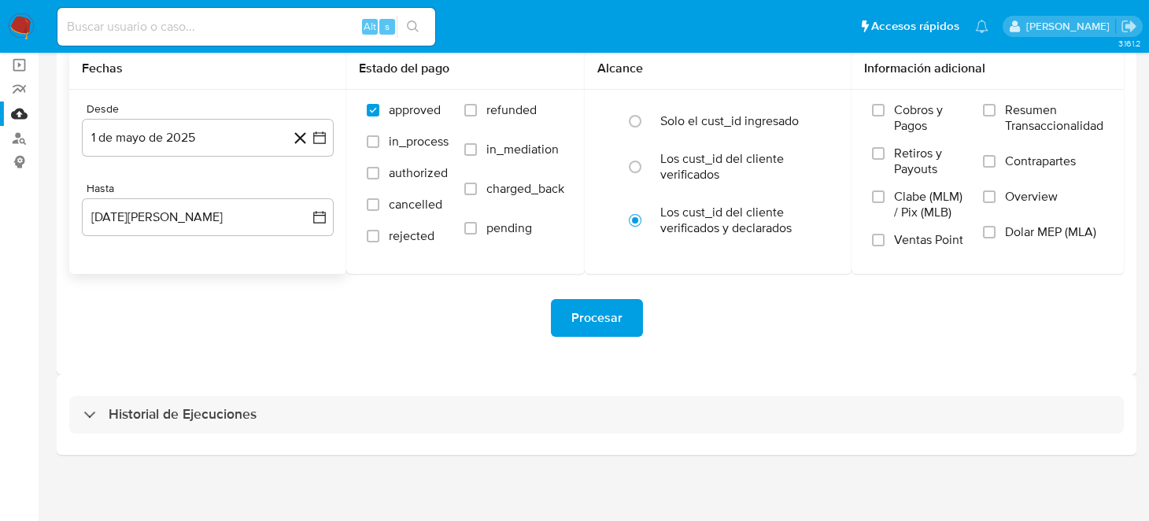
click at [393, 378] on div "Historial de Ejecuciones" at bounding box center [597, 415] width 1080 height 80
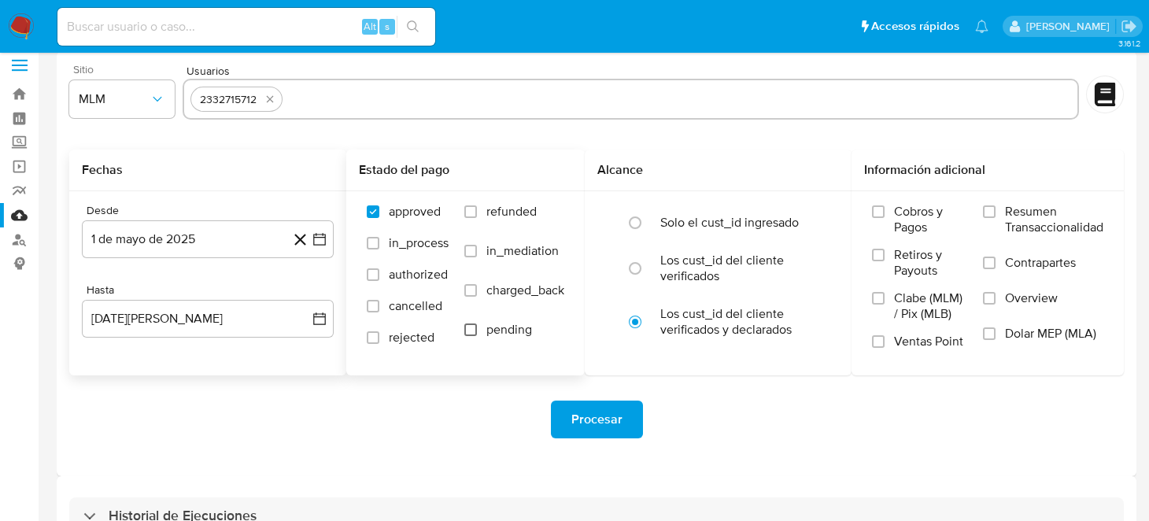
scroll to position [0, 0]
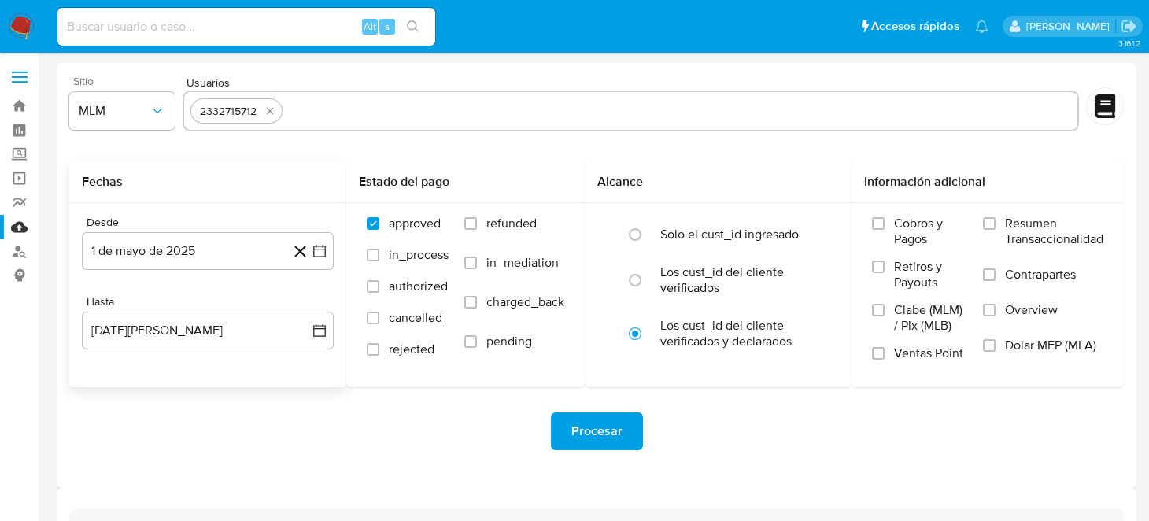
click at [616, 438] on span "Procesar" at bounding box center [596, 431] width 51 height 35
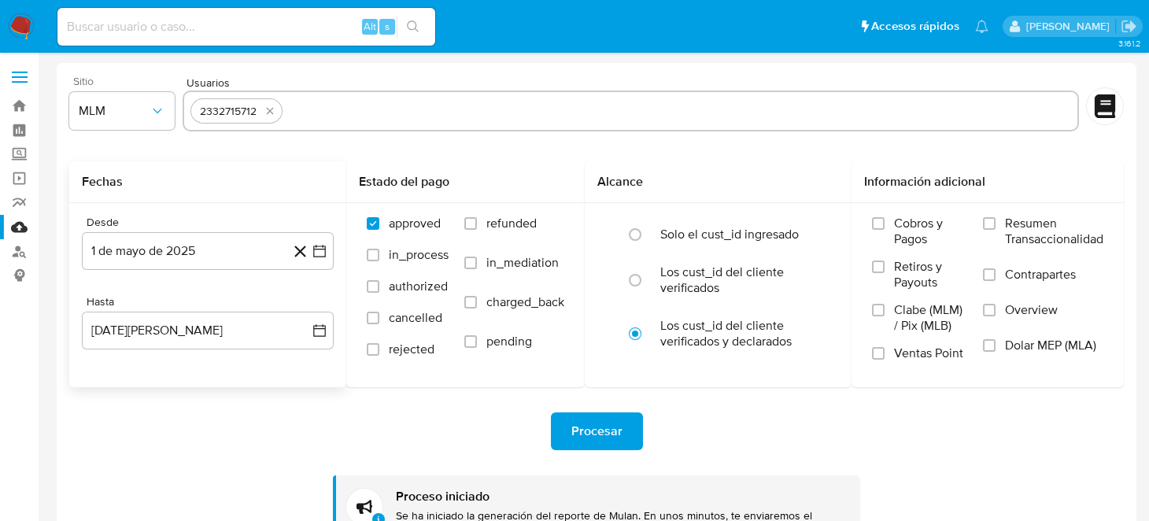
click at [5, 25] on nav "Pausado Ver notificaciones Alt s Accesos rápidos Presiona las siguientes teclas…" at bounding box center [574, 26] width 1149 height 53
click at [30, 27] on img at bounding box center [21, 26] width 27 height 27
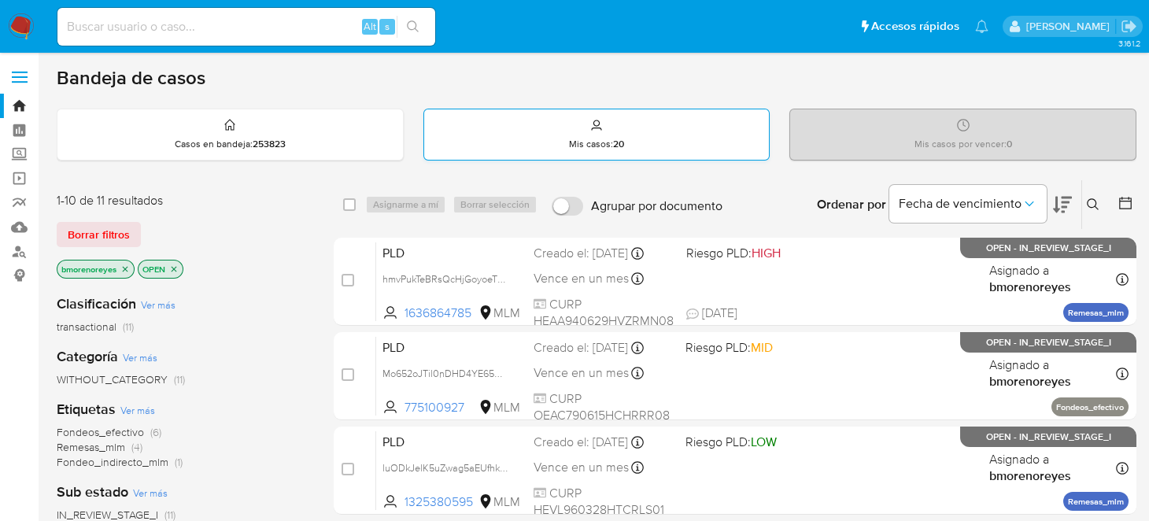
click at [594, 143] on p "Mis casos : 20" at bounding box center [596, 144] width 55 height 13
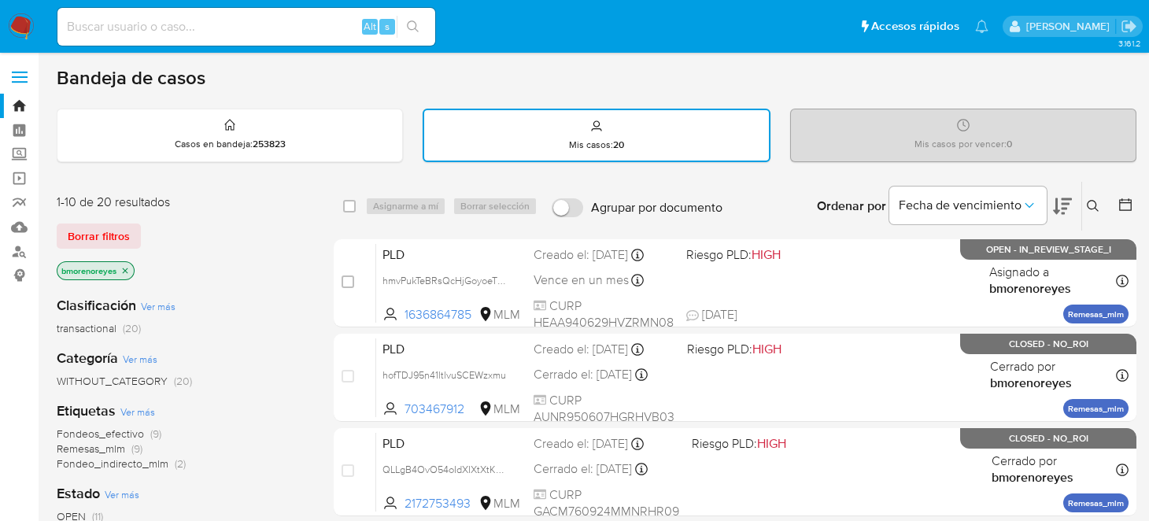
click at [1092, 201] on icon at bounding box center [1093, 206] width 13 height 13
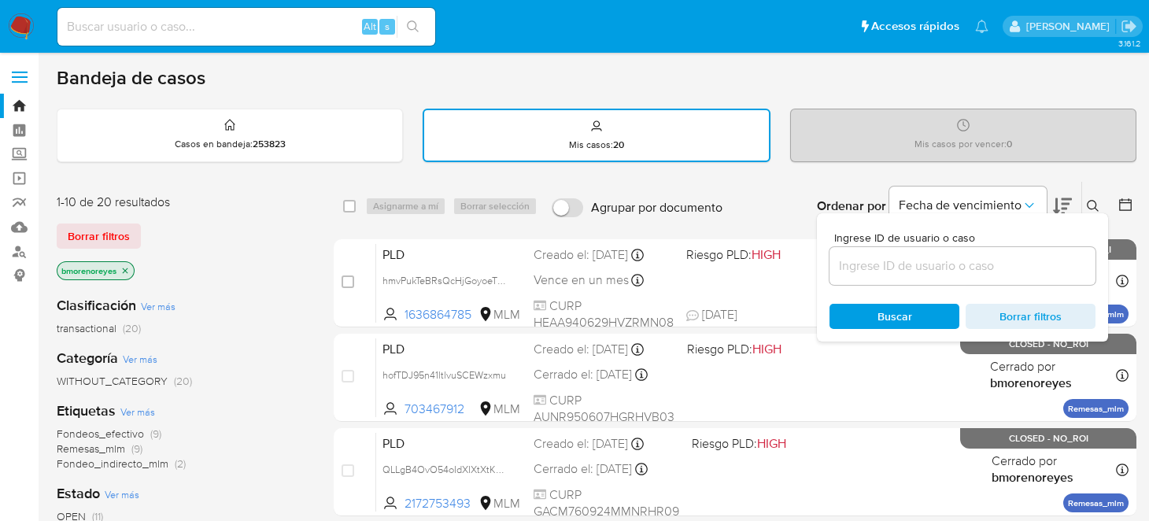
click at [871, 272] on input at bounding box center [963, 266] width 266 height 20
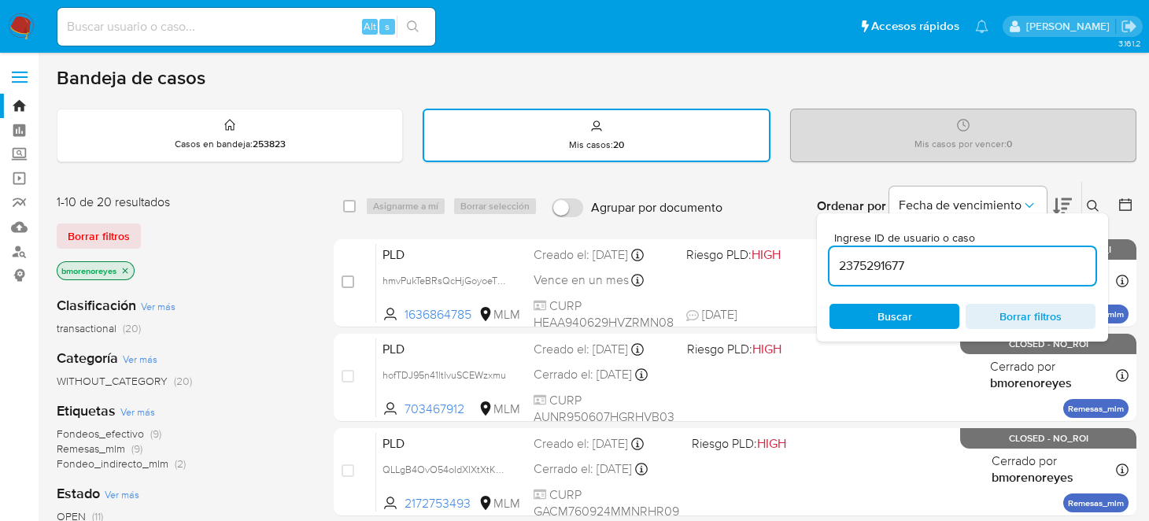
type input "2375291677"
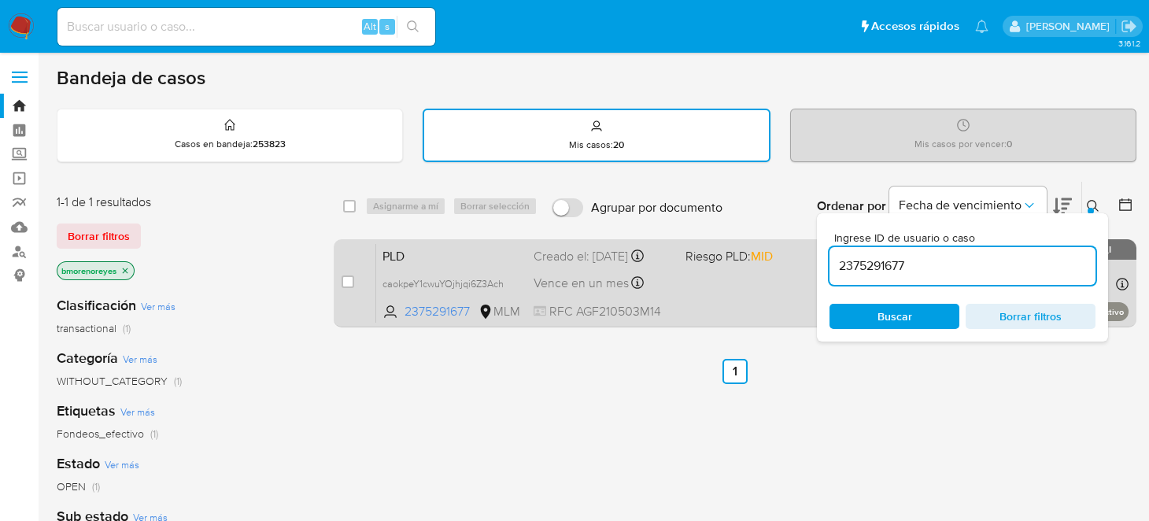
click at [449, 263] on div "PLD caokpeY1cwuYOjhjqi6Z3Ach 2375291677 MLM Riesgo PLD: MID Creado el: 12/09/20…" at bounding box center [752, 282] width 752 height 79
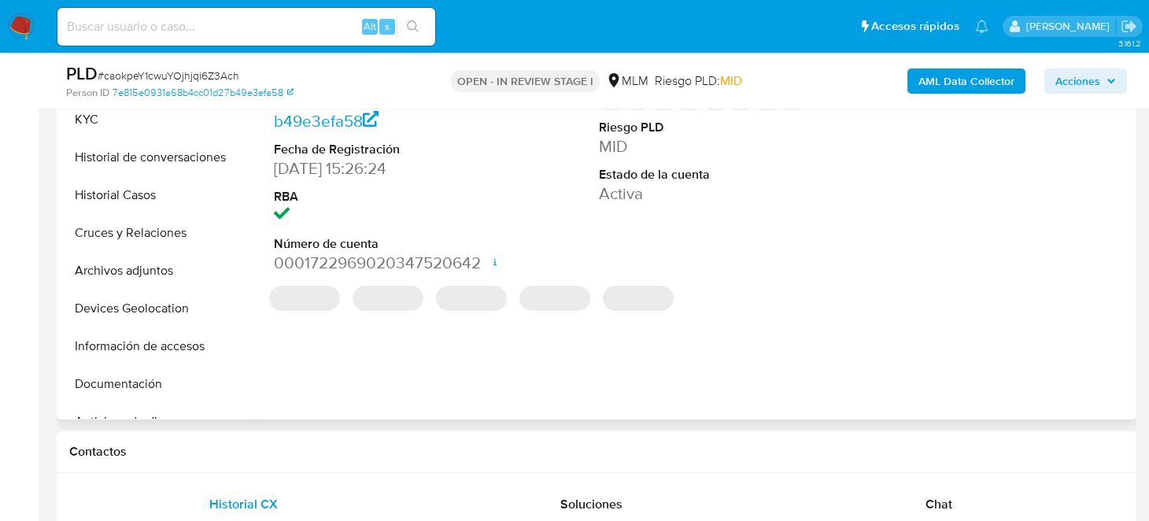
select select "10"
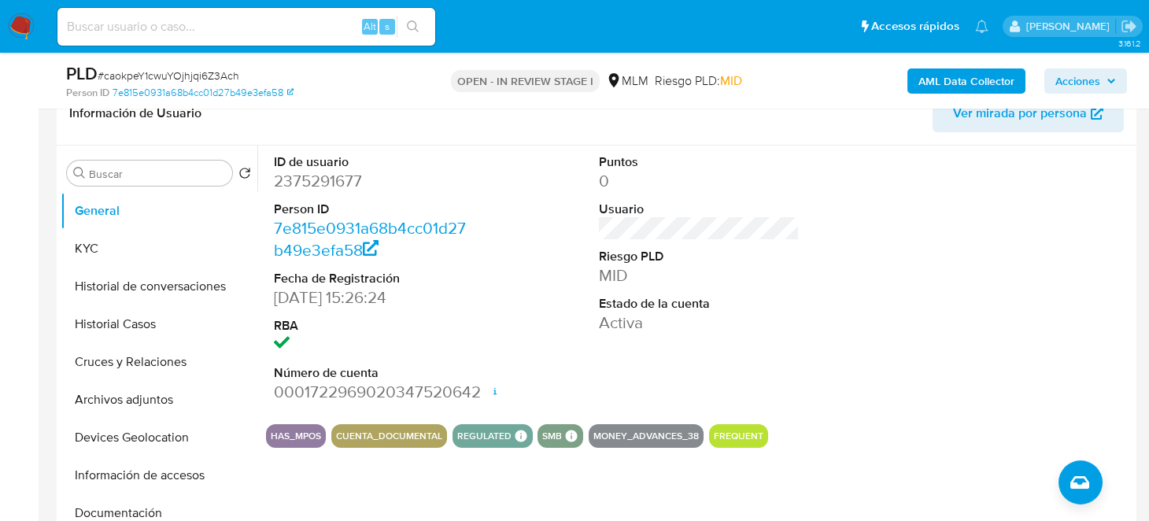
scroll to position [236, 0]
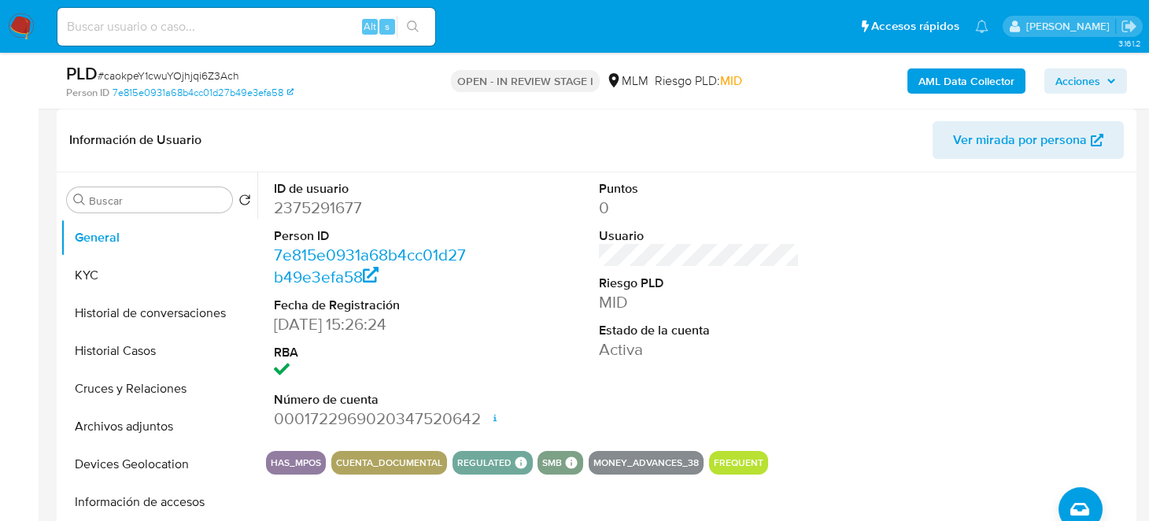
click at [917, 316] on div at bounding box center [1024, 305] width 216 height 266
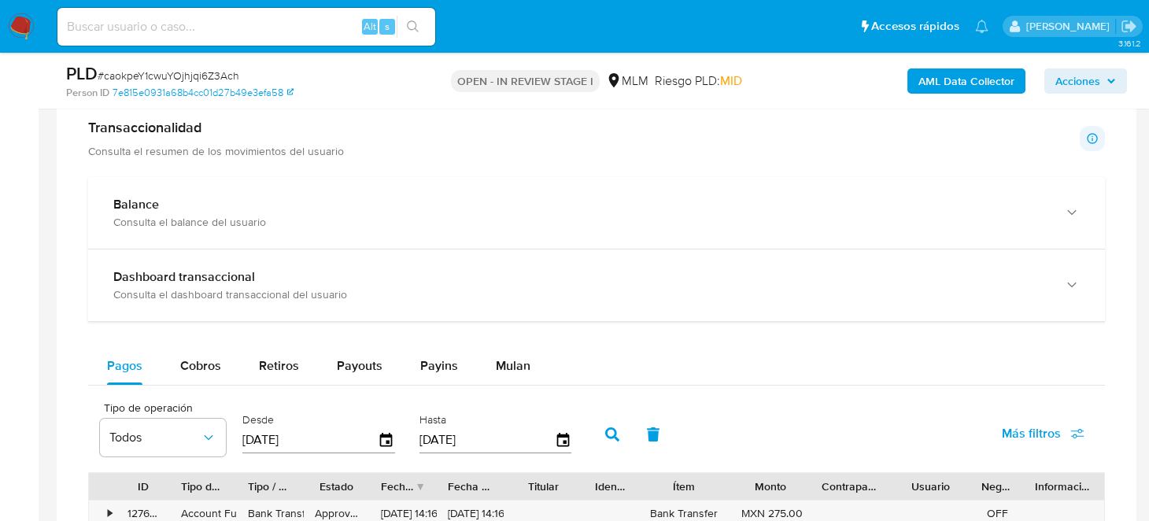
scroll to position [1023, 0]
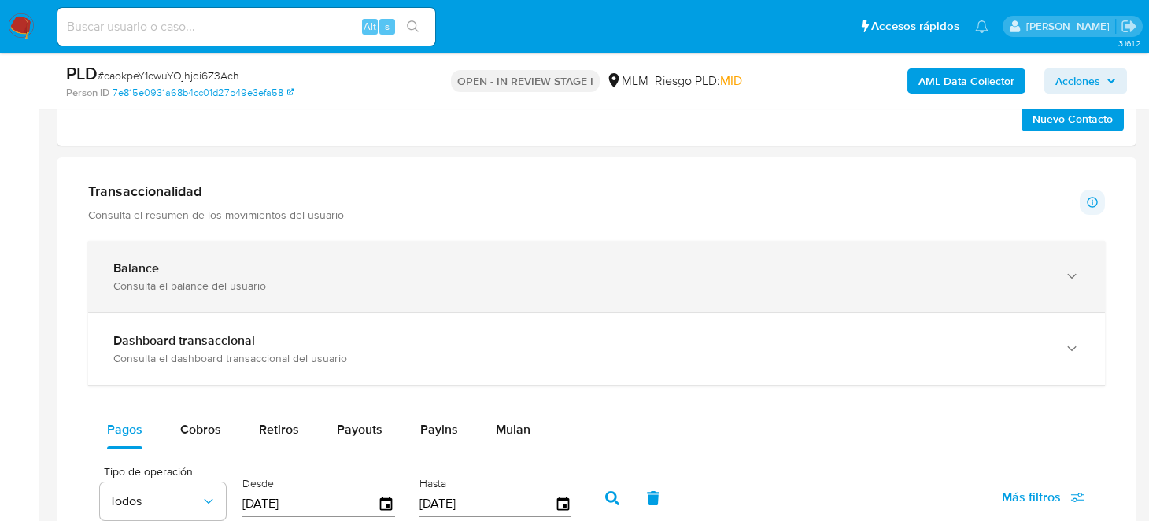
click at [236, 281] on div "Consulta el balance del usuario" at bounding box center [580, 286] width 935 height 14
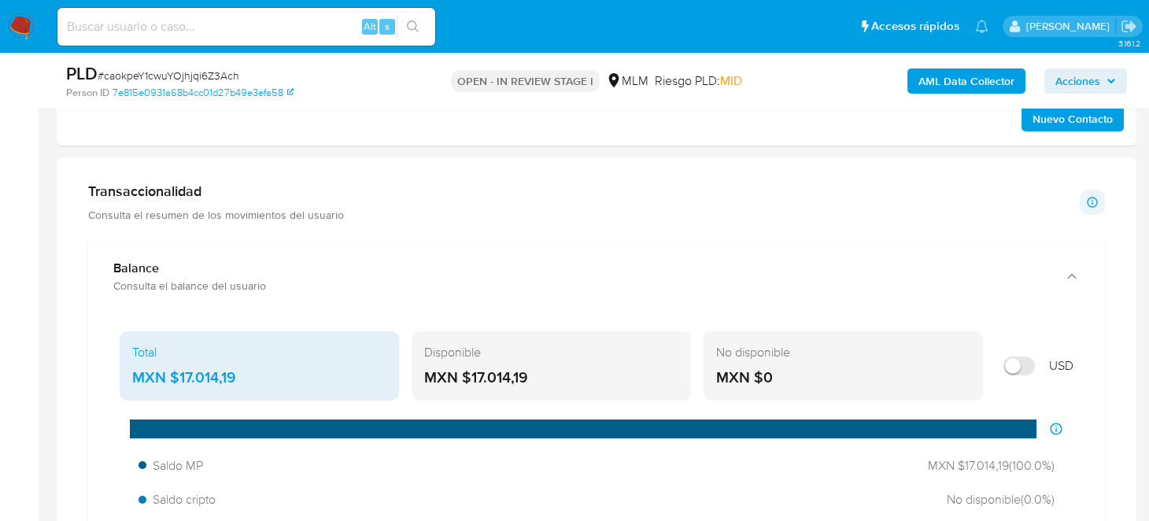
scroll to position [1180, 0]
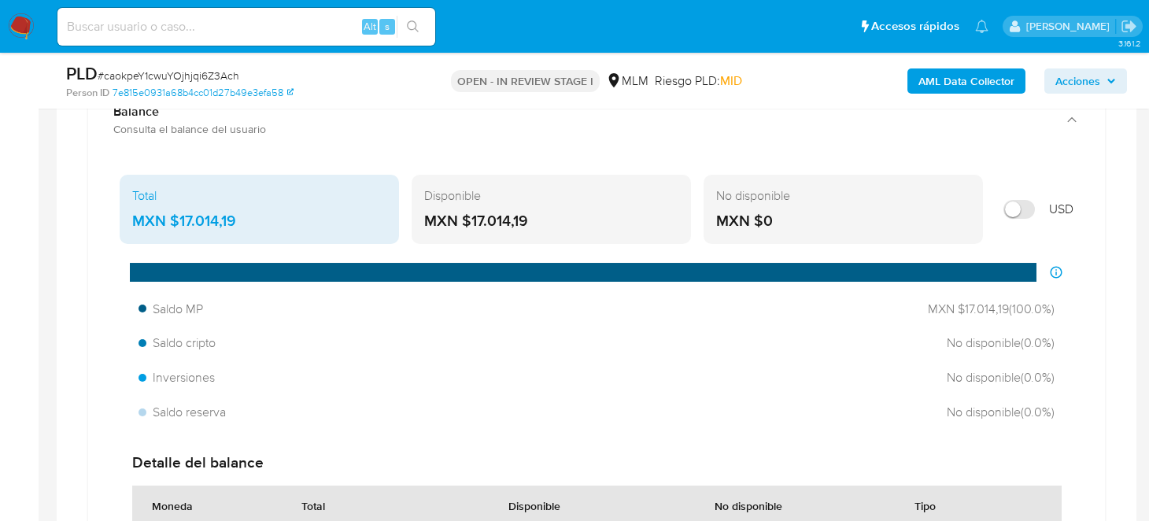
drag, startPoint x: 539, startPoint y: 218, endPoint x: 471, endPoint y: 218, distance: 67.7
click at [471, 218] on div "MXN $17.014,19" at bounding box center [551, 221] width 254 height 20
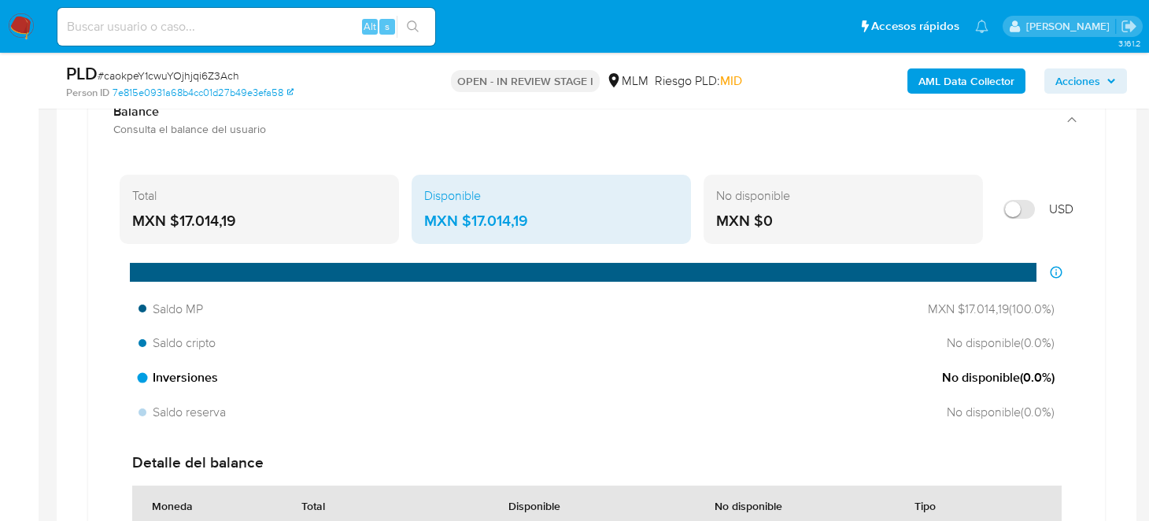
click at [567, 341] on div "Saldo cripto No disponible ( 0.0 %)" at bounding box center [596, 343] width 929 height 30
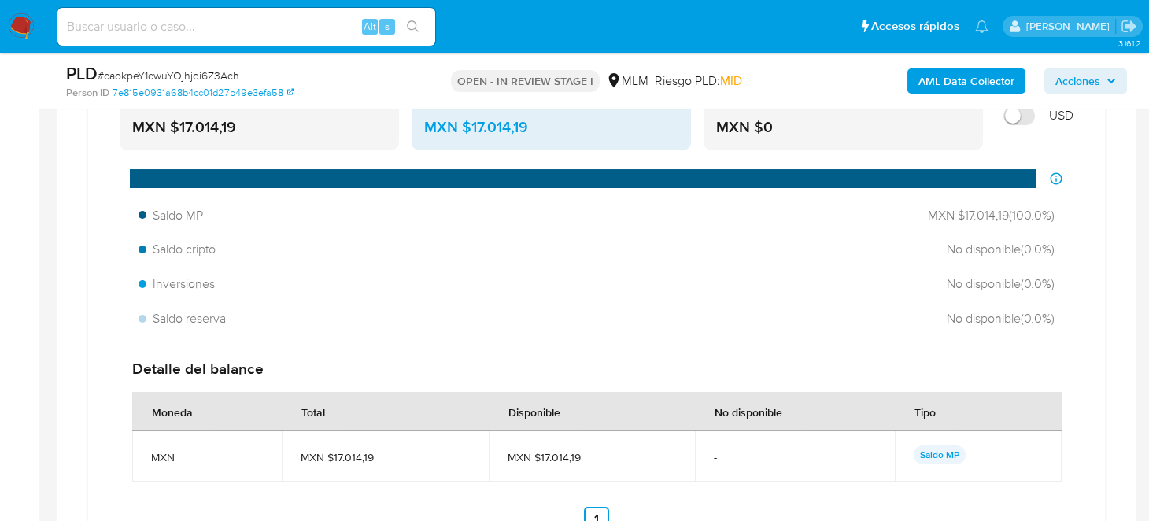
scroll to position [1258, 0]
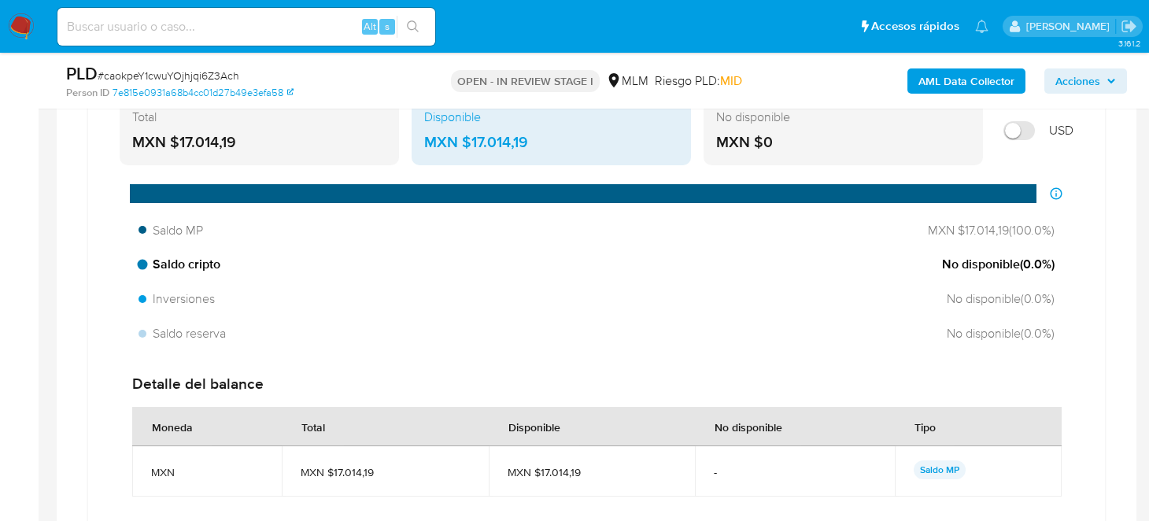
click at [209, 256] on span "Saldo cripto" at bounding box center [180, 264] width 82 height 17
click at [169, 256] on span "Saldo cripto" at bounding box center [180, 264] width 82 height 17
click at [166, 260] on span "Saldo cripto" at bounding box center [180, 264] width 82 height 17
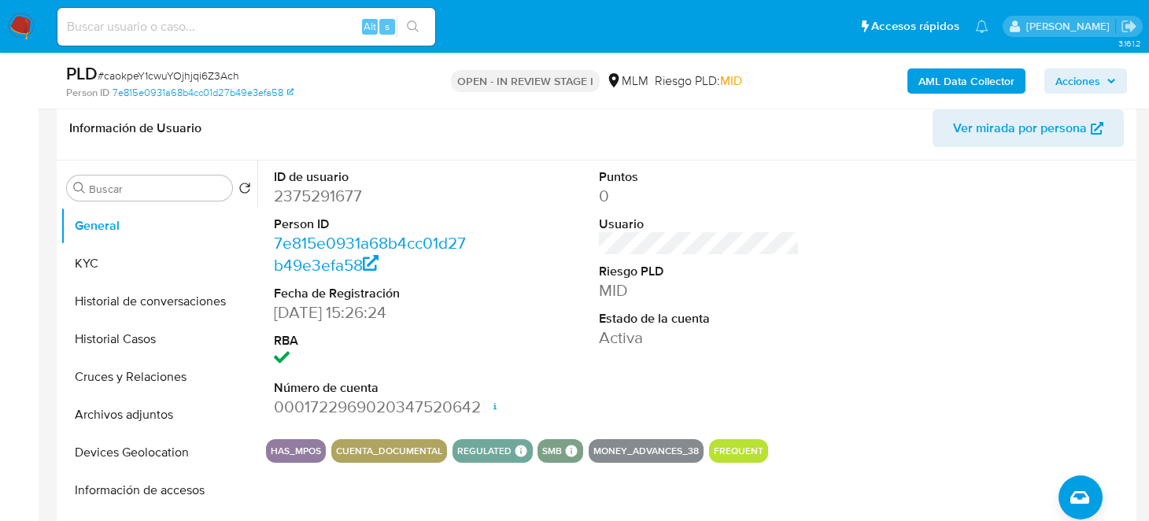
scroll to position [78, 0]
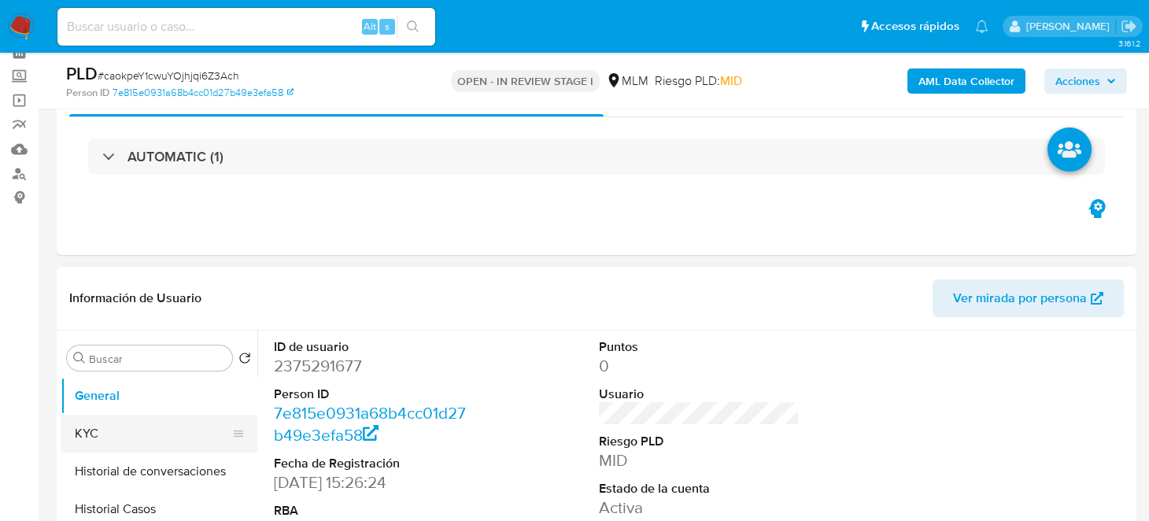
click at [106, 434] on button "KYC" at bounding box center [153, 434] width 184 height 38
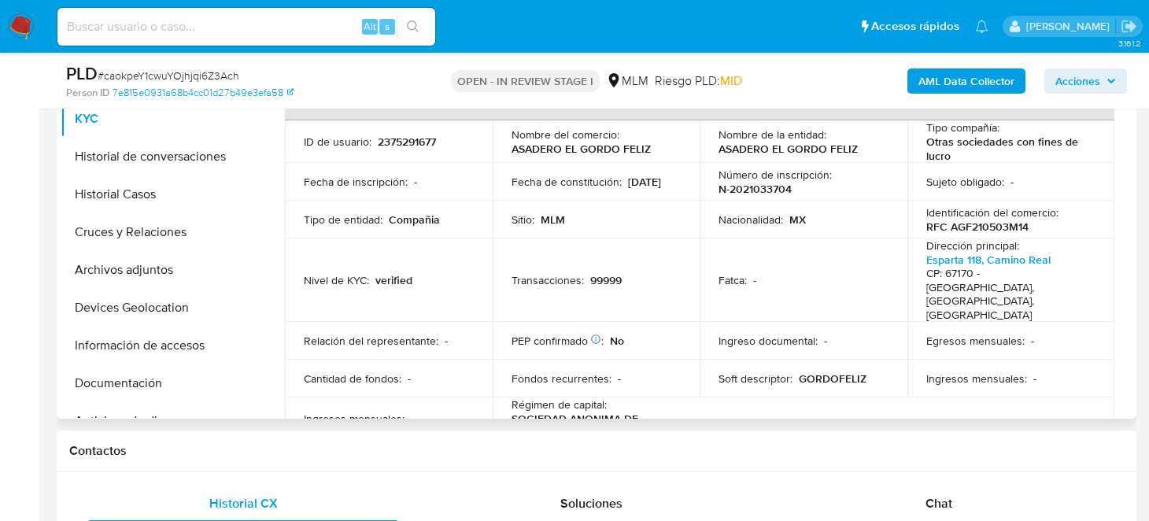
scroll to position [0, 0]
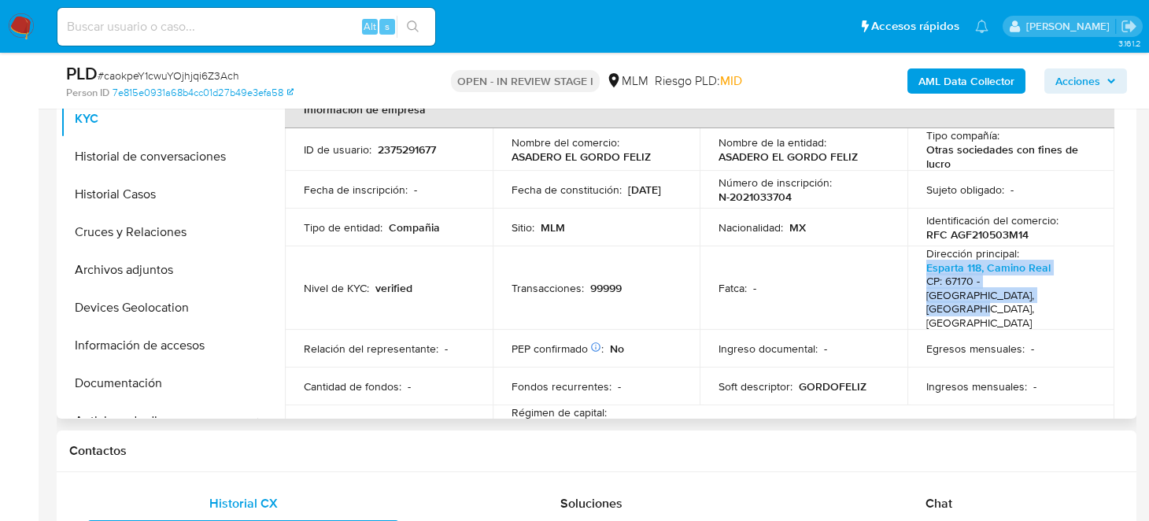
drag, startPoint x: 993, startPoint y: 295, endPoint x: 917, endPoint y: 272, distance: 79.9
click at [917, 272] on td "Dirección principal : [STREET_ADDRESS]" at bounding box center [1011, 287] width 208 height 83
copy p "[STREET_ADDRESS]"
